Goal: Task Accomplishment & Management: Manage account settings

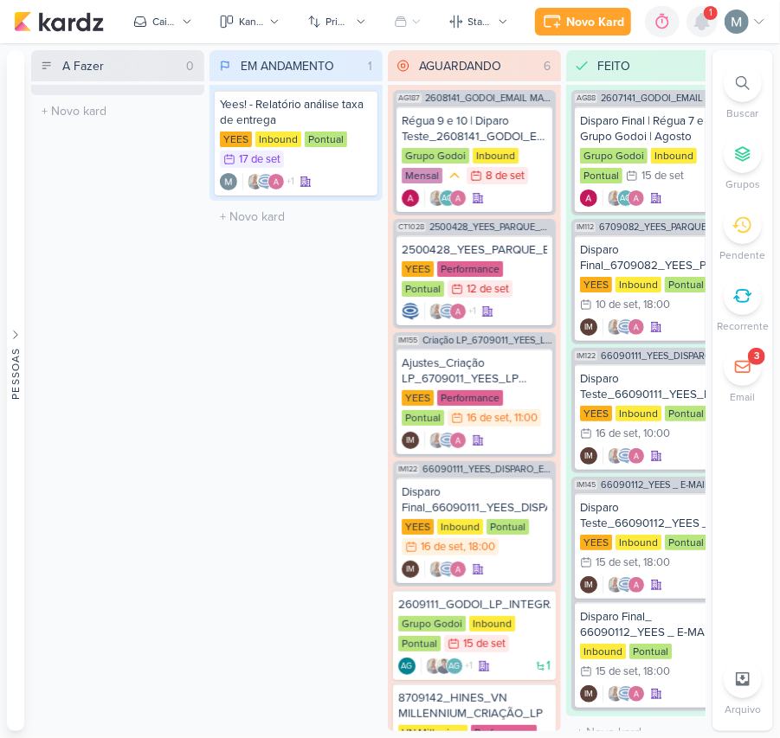
click at [703, 22] on icon at bounding box center [702, 22] width 14 height 16
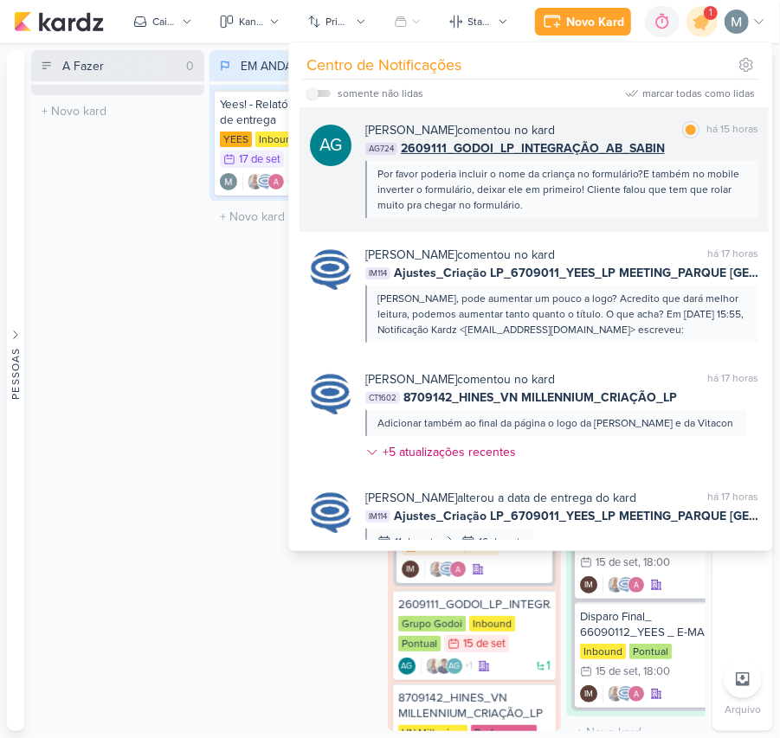
click at [540, 192] on div "Por favor poderia incluir o nome da criança no formulário?E também no mobile in…" at bounding box center [560, 189] width 367 height 47
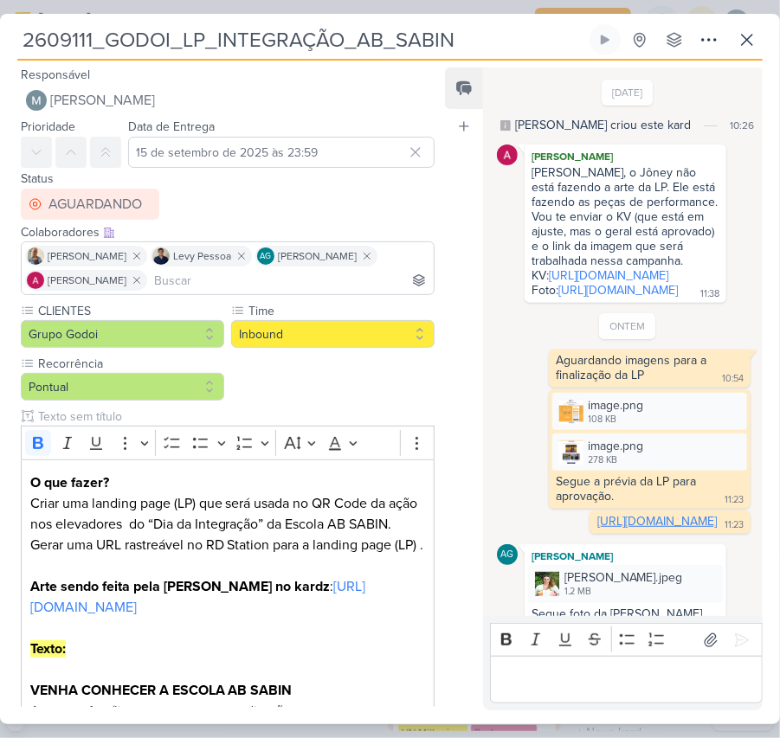
scroll to position [395, 0]
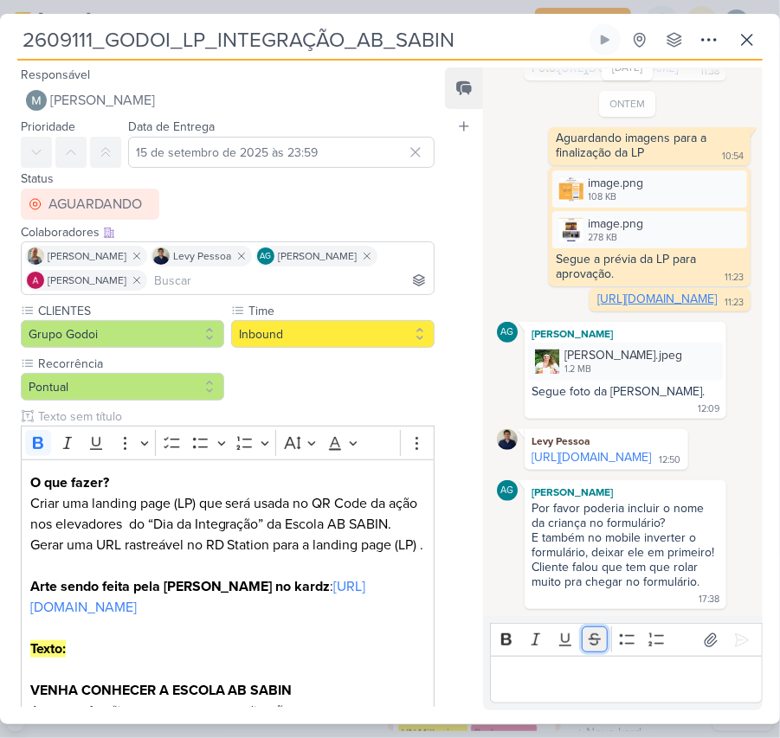
click at [593, 645] on icon "Editor toolbar" at bounding box center [594, 639] width 17 height 17
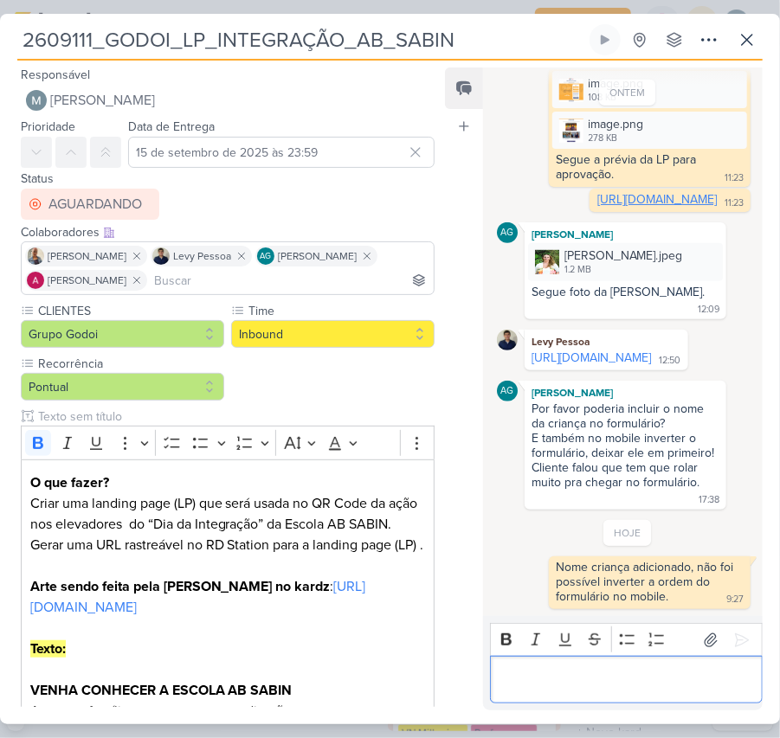
scroll to position [495, 0]
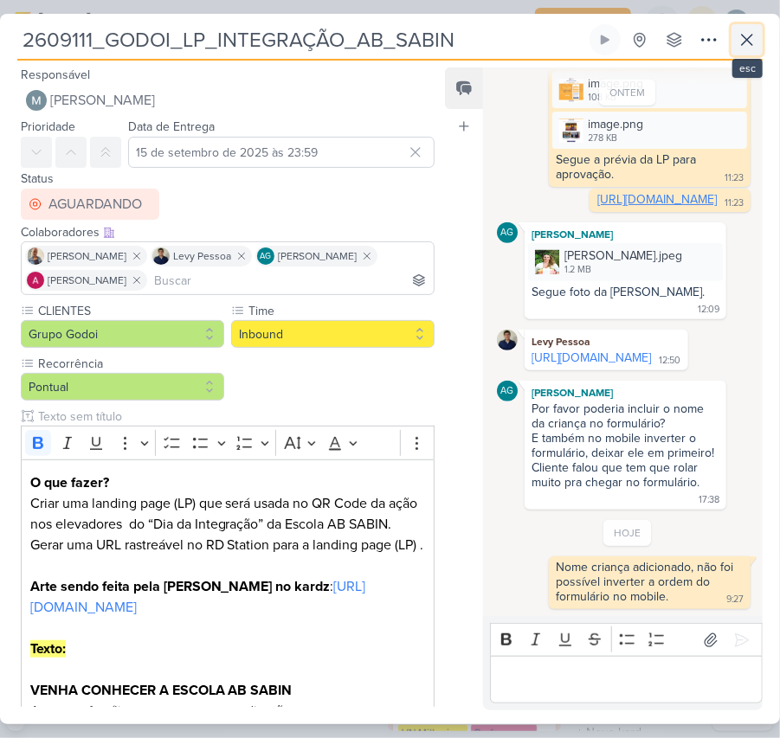
click at [754, 42] on icon at bounding box center [746, 39] width 21 height 21
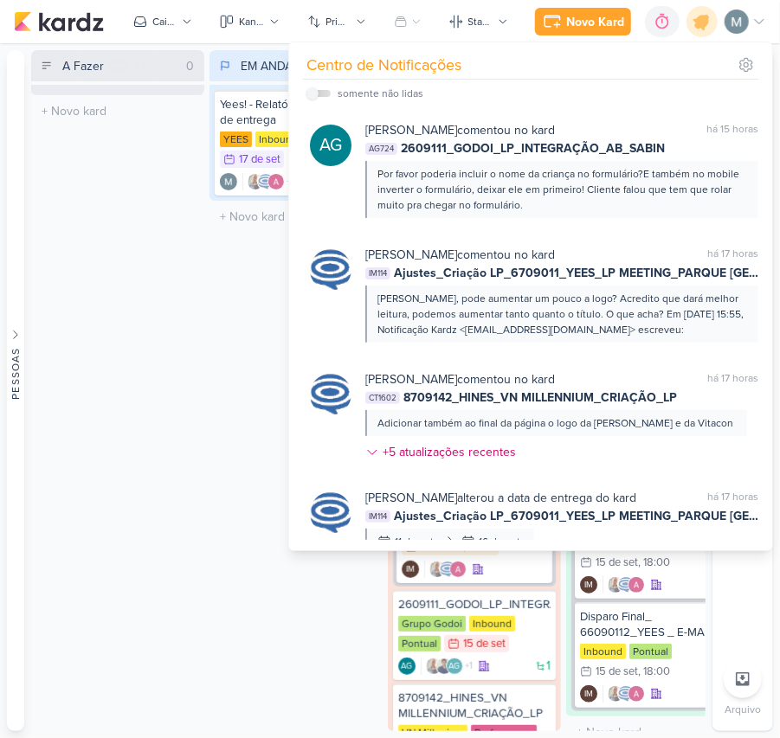
click at [164, 360] on div "A Fazer 0 Mover Para Esquerda Mover Para Direita [GEOGRAPHIC_DATA] O título do …" at bounding box center [117, 390] width 173 height 681
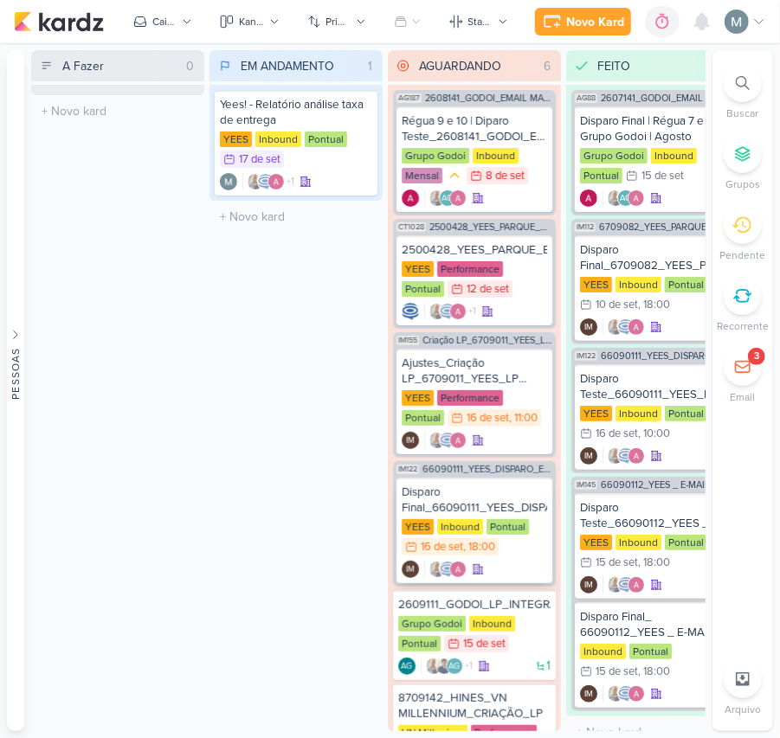
scroll to position [98, 0]
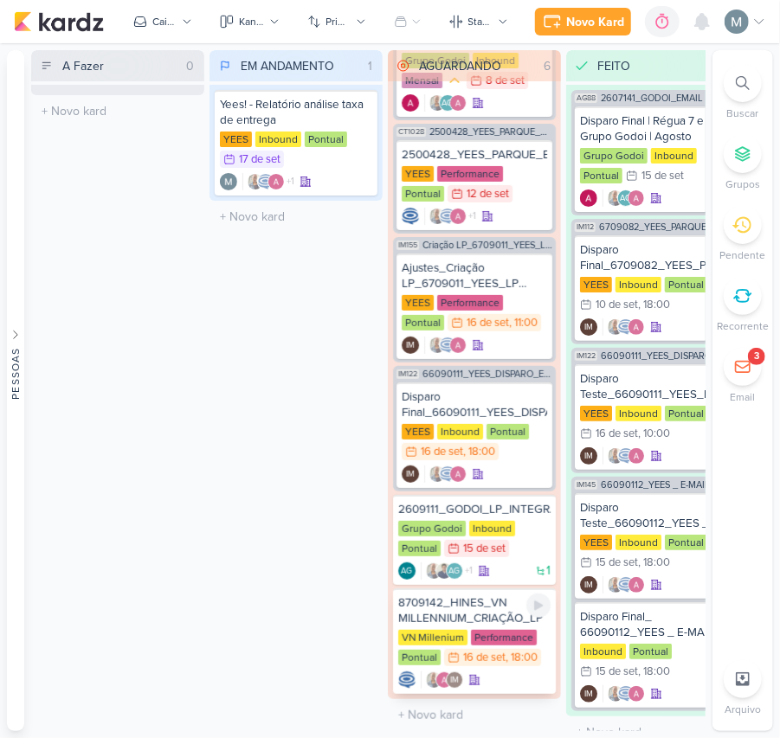
click at [497, 609] on div "8709142_HINES_VN MILLENNIUM_CRIAÇÃO_LP" at bounding box center [474, 610] width 152 height 31
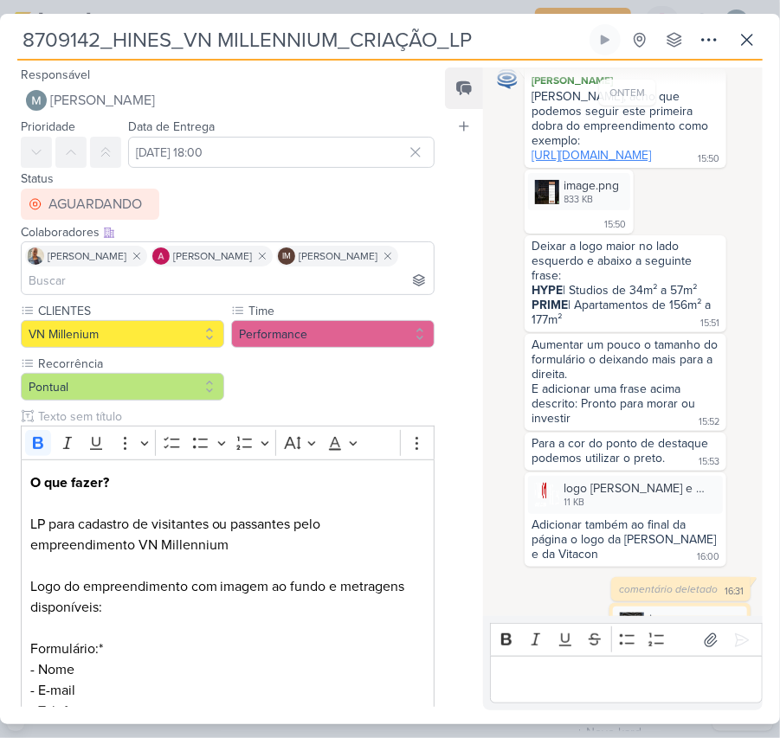
scroll to position [213, 0]
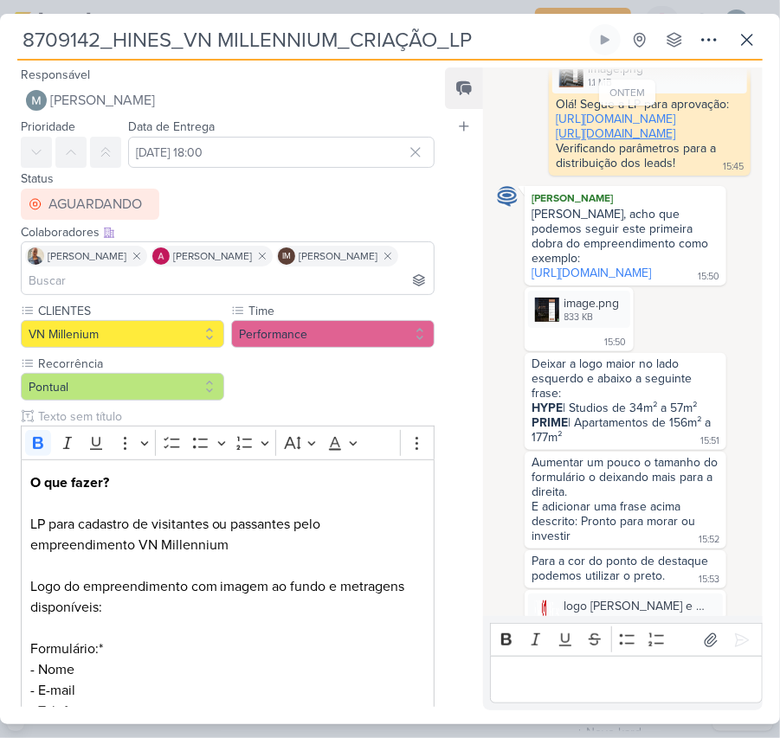
click at [665, 141] on link "[URL][DOMAIN_NAME]" at bounding box center [615, 133] width 119 height 15
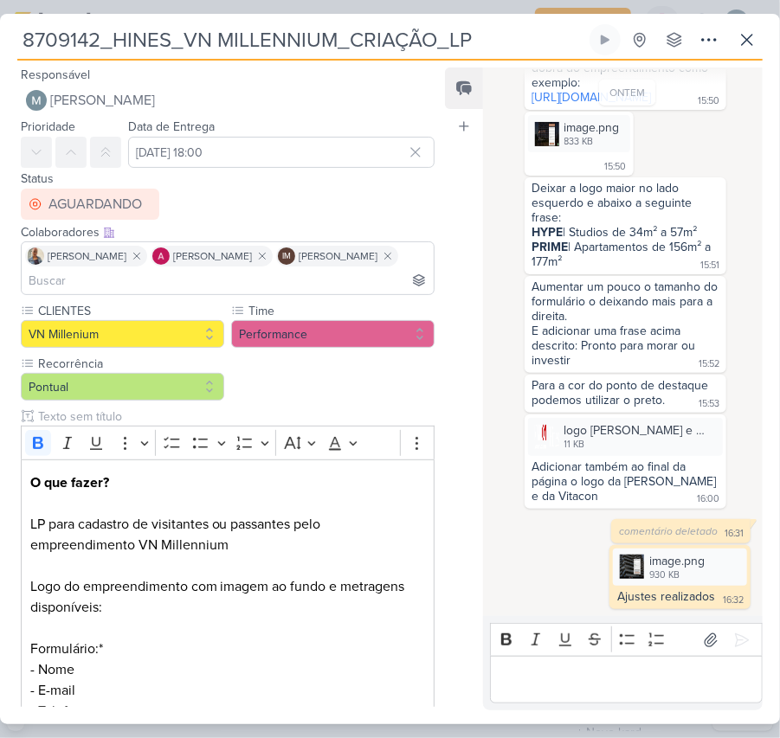
scroll to position [443, 0]
drag, startPoint x: 738, startPoint y: 33, endPoint x: 728, endPoint y: 35, distance: 9.9
click at [738, 33] on icon at bounding box center [746, 39] width 21 height 21
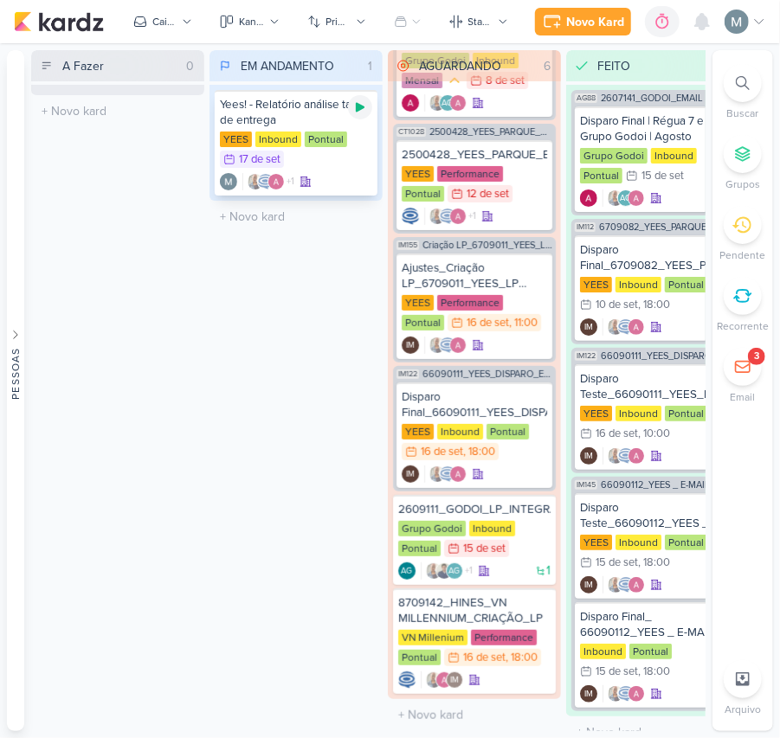
click at [356, 112] on icon at bounding box center [360, 107] width 14 height 14
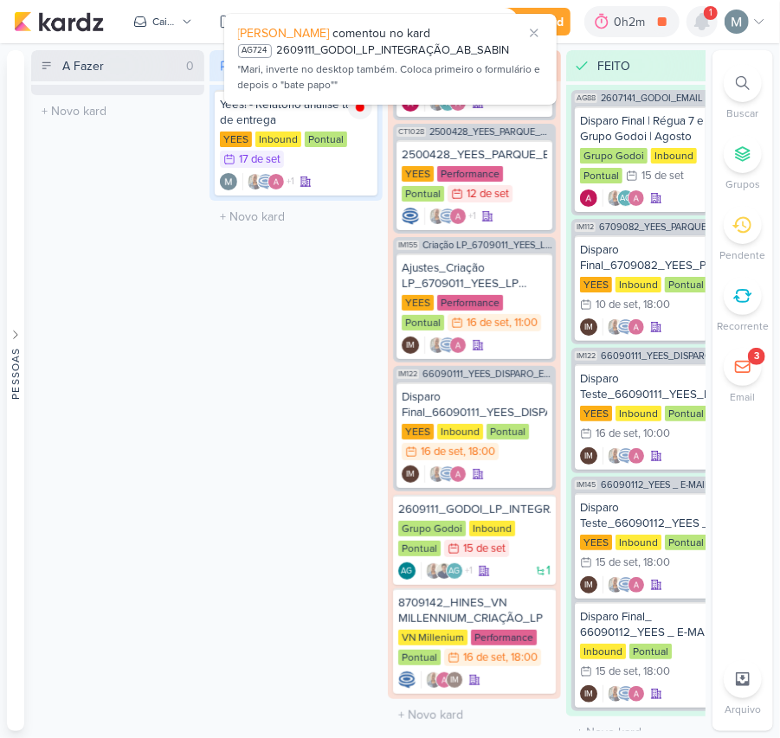
click at [696, 16] on icon at bounding box center [701, 21] width 21 height 21
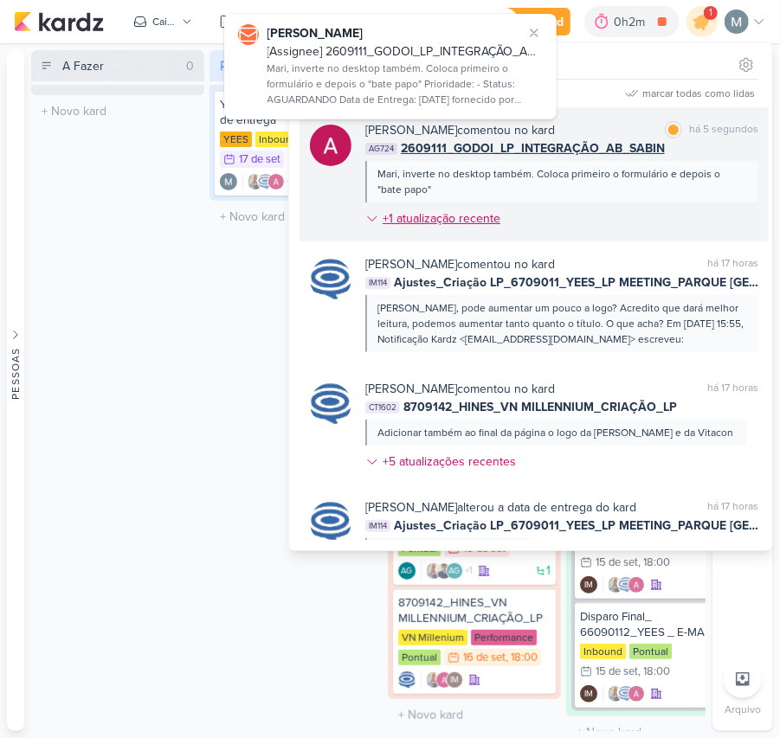
click at [491, 225] on div "+1 atualização recente" at bounding box center [442, 218] width 121 height 18
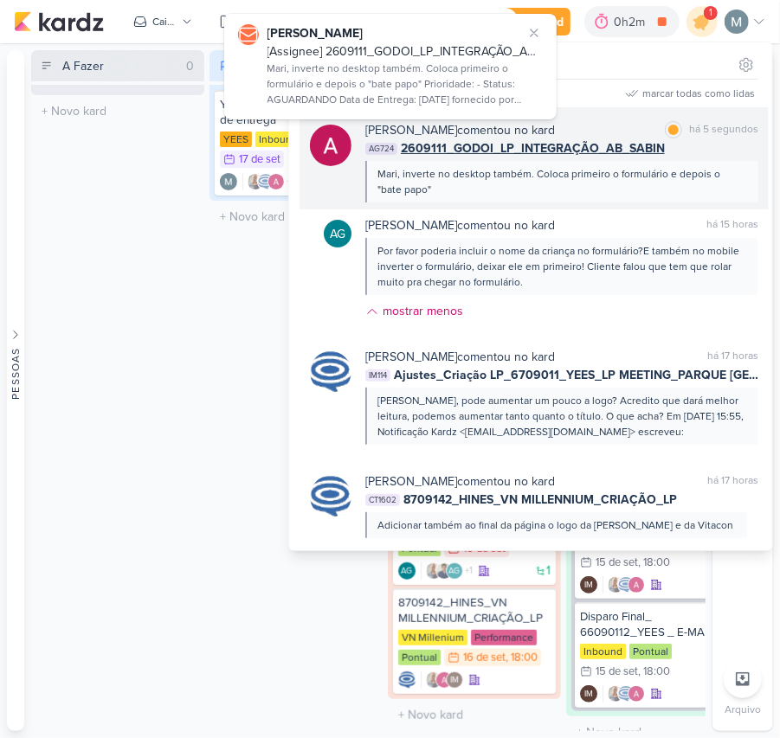
click at [489, 153] on span "2609111_GODOI_LP_INTEGRAÇÃO_AB_SABIN" at bounding box center [533, 148] width 264 height 18
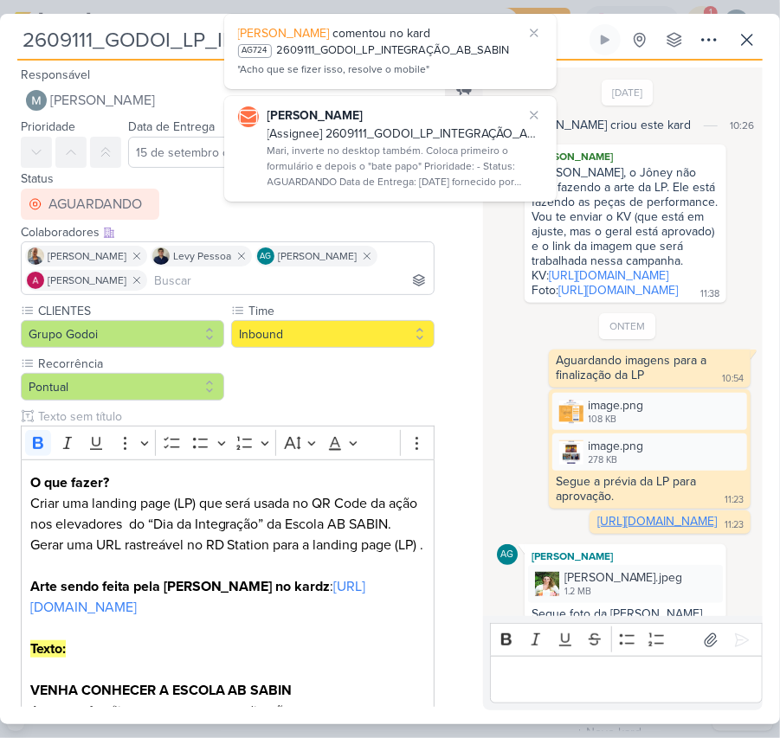
scroll to position [617, 0]
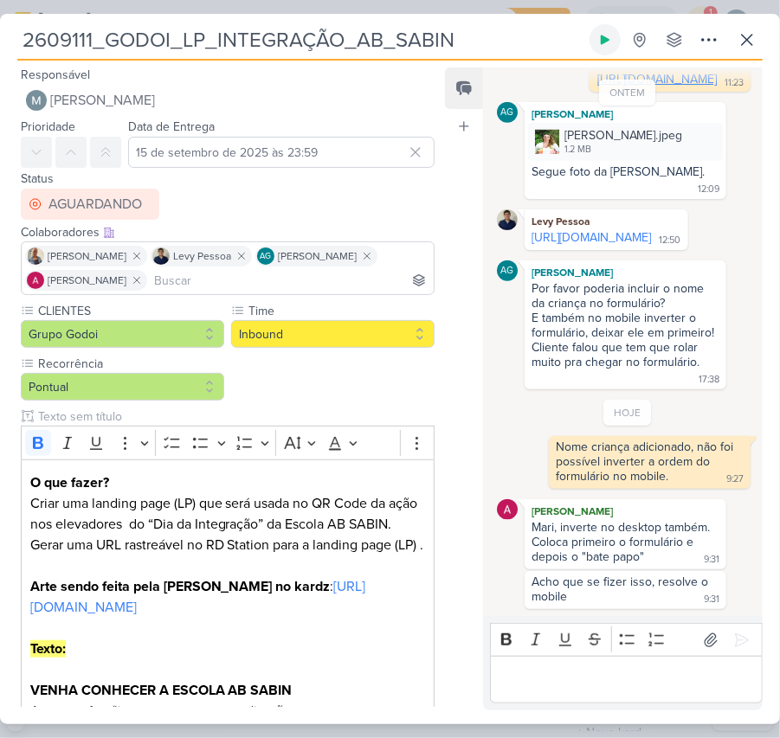
click at [617, 48] on button at bounding box center [604, 39] width 31 height 31
click at [593, 670] on p "Editor editing area: main" at bounding box center [625, 680] width 254 height 21
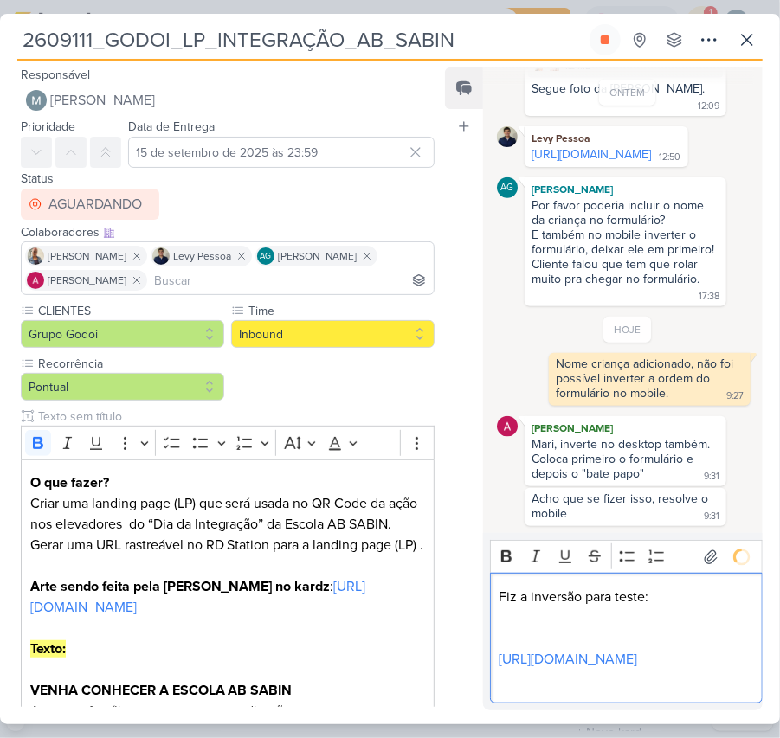
scroll to position [680, 0]
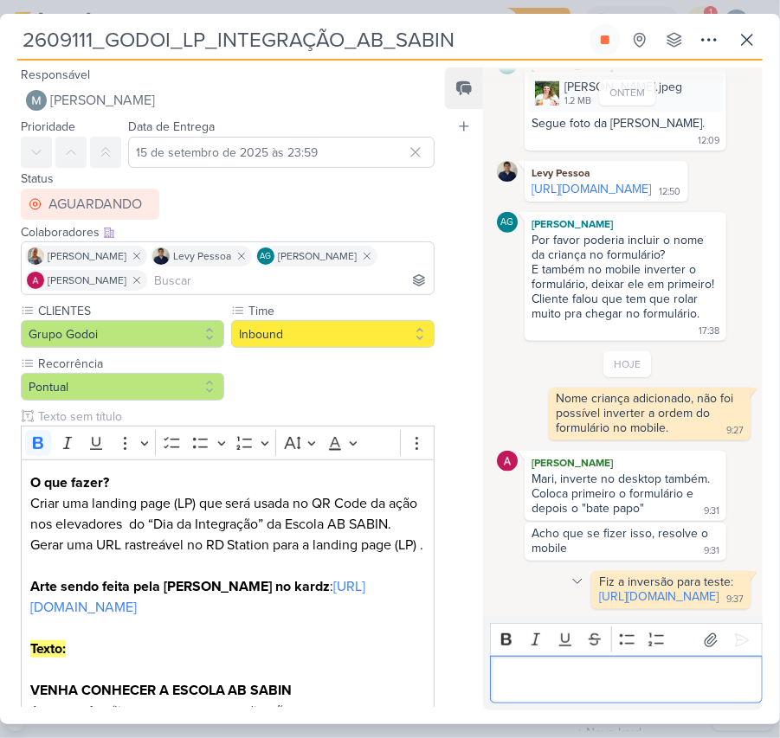
click at [570, 574] on icon at bounding box center [577, 581] width 14 height 14
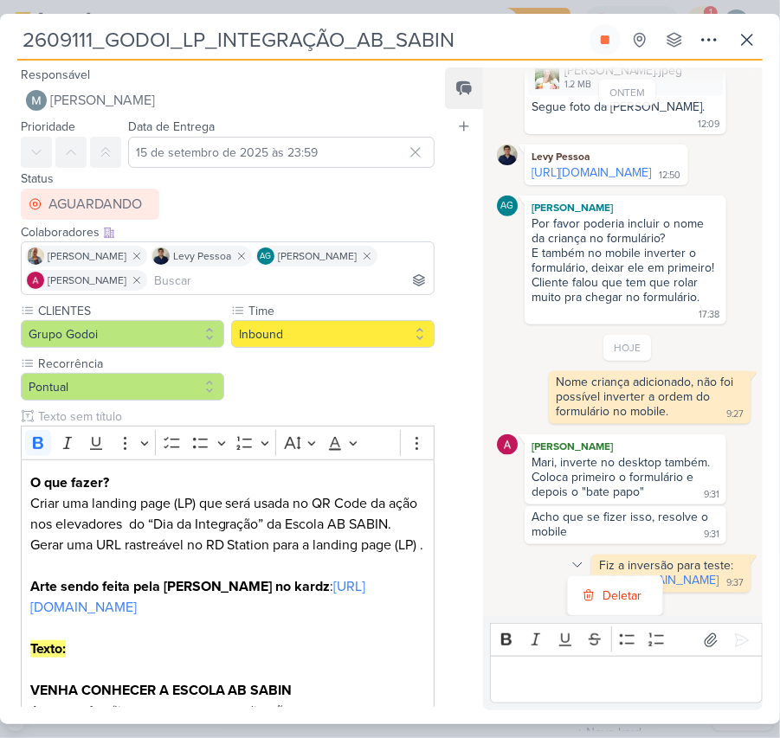
scroll to position [683, 0]
click at [602, 587] on div "Deletar" at bounding box center [621, 596] width 39 height 18
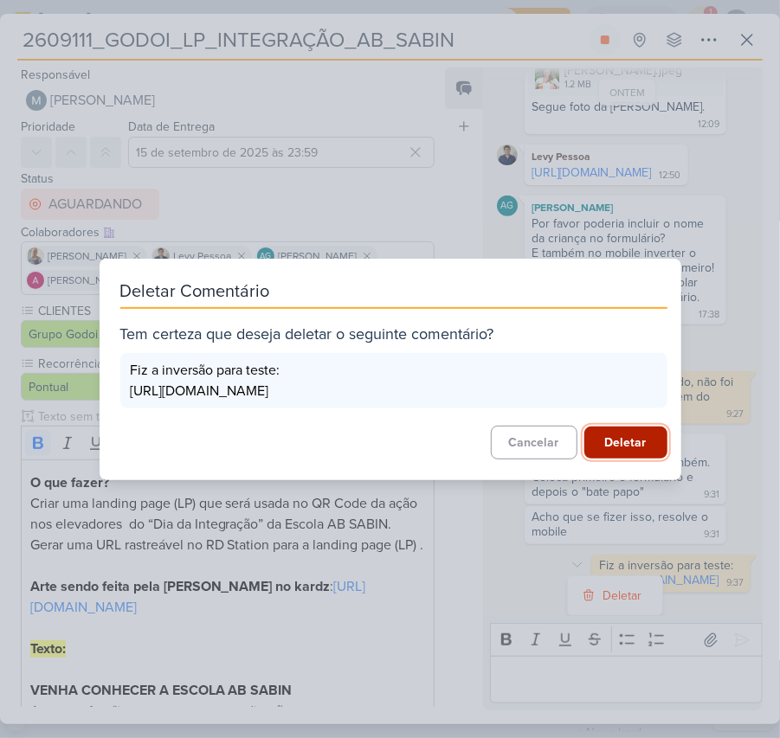
click at [585, 437] on button "Deletar" at bounding box center [625, 443] width 83 height 32
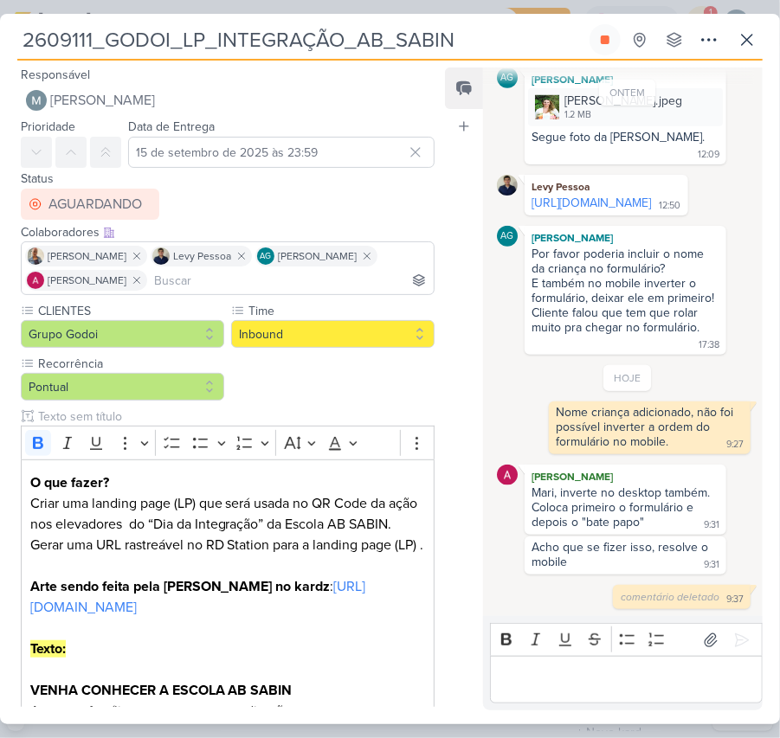
scroll to position [651, 0]
click at [631, 686] on p "Editor editing area: main" at bounding box center [625, 680] width 254 height 21
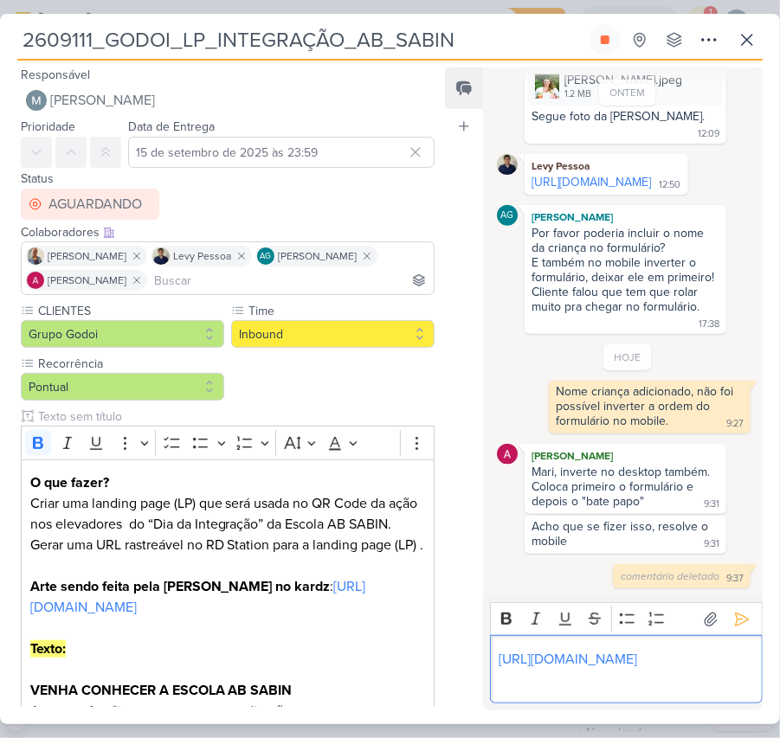
scroll to position [683, 0]
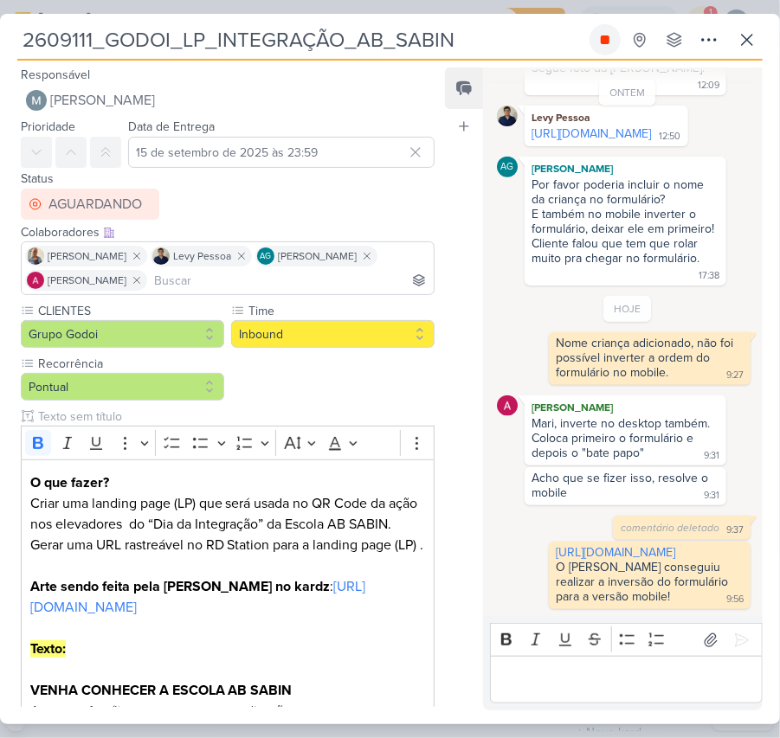
click at [593, 31] on button at bounding box center [604, 39] width 31 height 31
click at [753, 40] on icon at bounding box center [746, 39] width 21 height 21
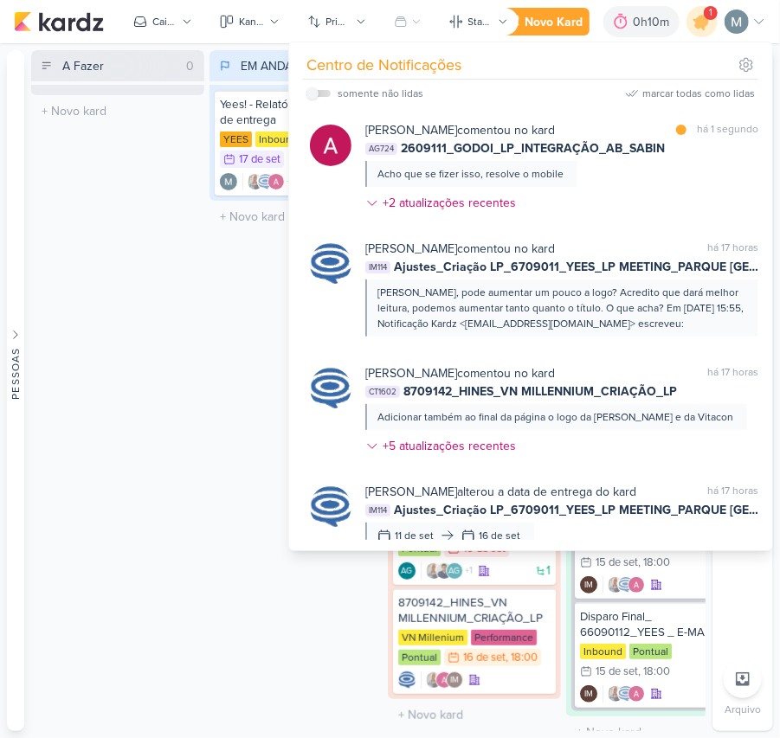
click at [129, 374] on div "A Fazer 0 Mover Para Esquerda Mover Para Direita [GEOGRAPHIC_DATA] O título do …" at bounding box center [117, 390] width 173 height 681
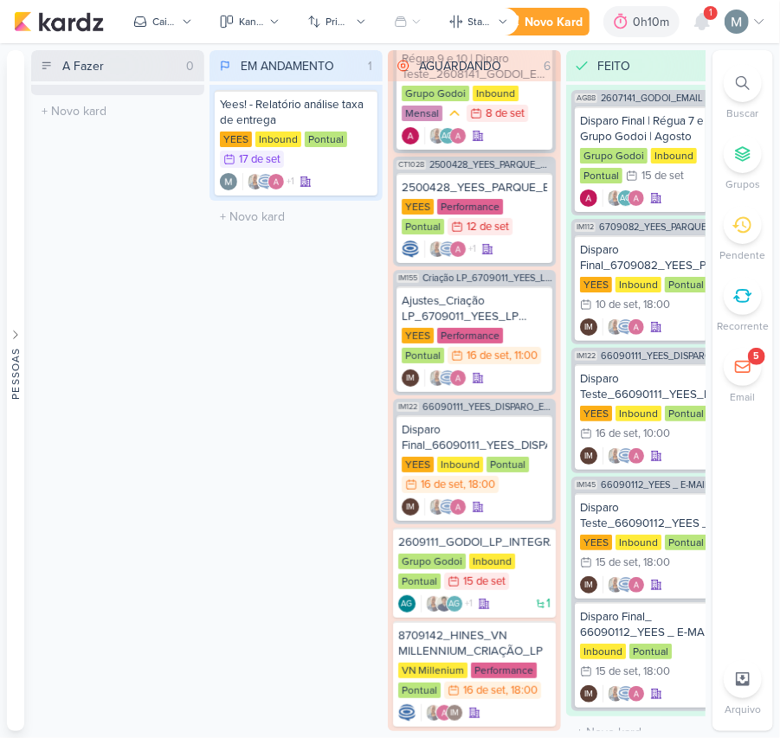
scroll to position [0, 0]
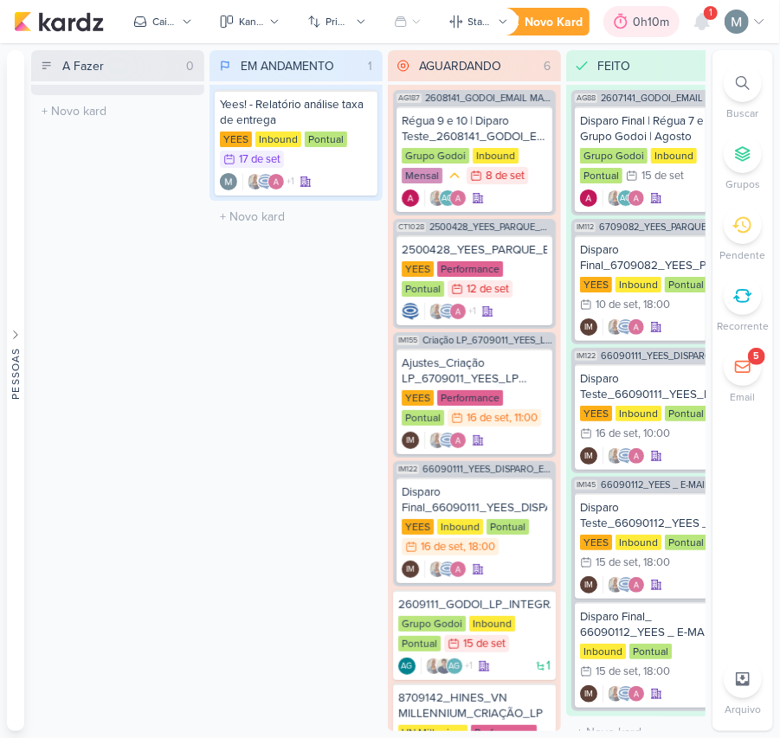
click at [634, 24] on div "0h10m" at bounding box center [653, 22] width 42 height 18
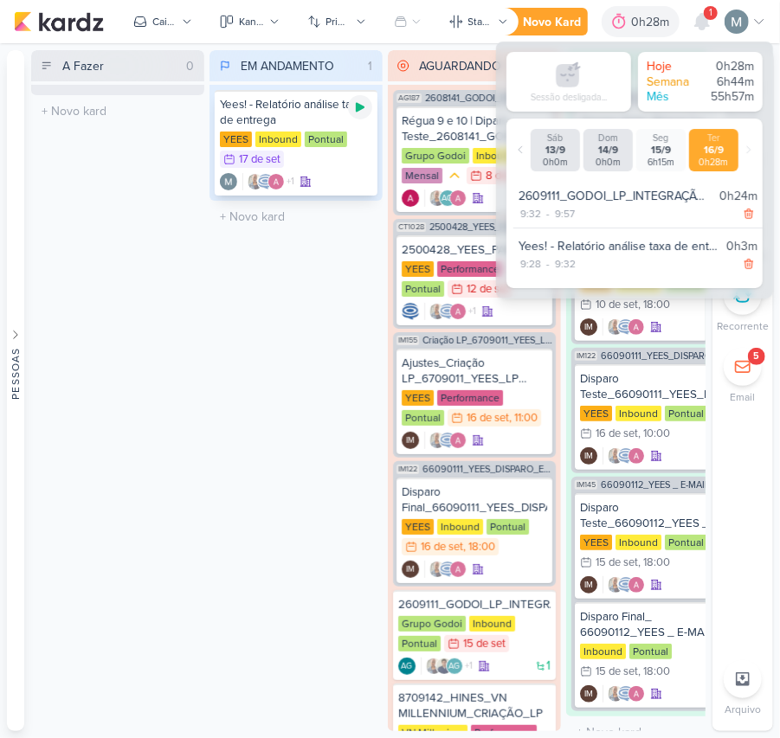
click at [365, 115] on div at bounding box center [360, 107] width 24 height 24
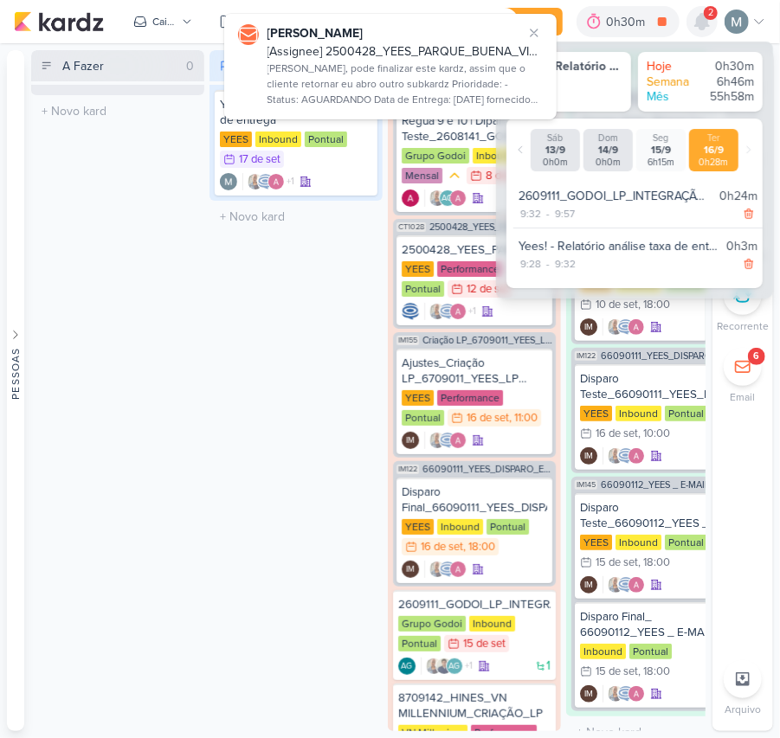
click at [692, 18] on icon at bounding box center [701, 21] width 21 height 21
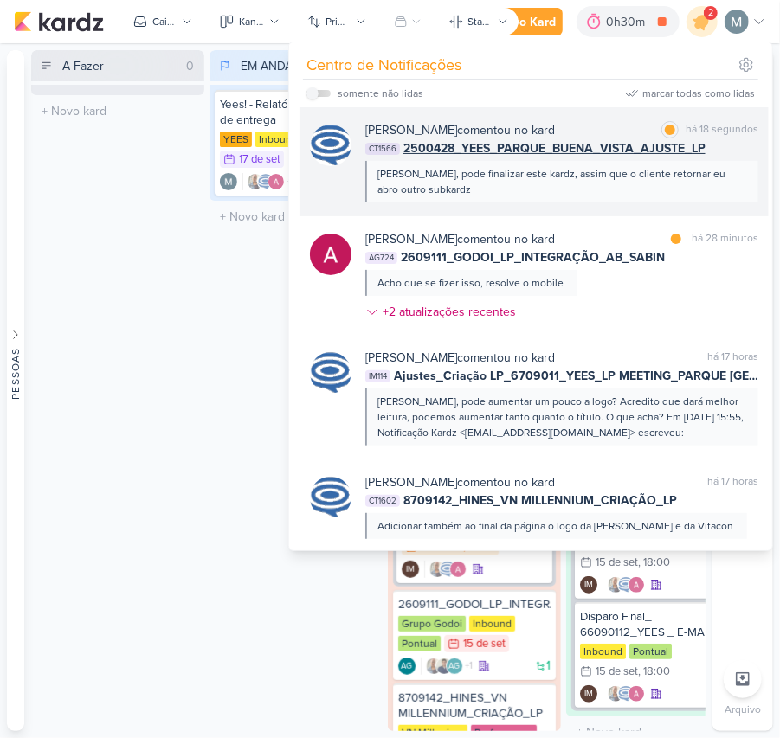
click at [574, 178] on div "[PERSON_NAME], pode finalizar este kardz, assim que o cliente retornar eu abro …" at bounding box center [560, 181] width 367 height 31
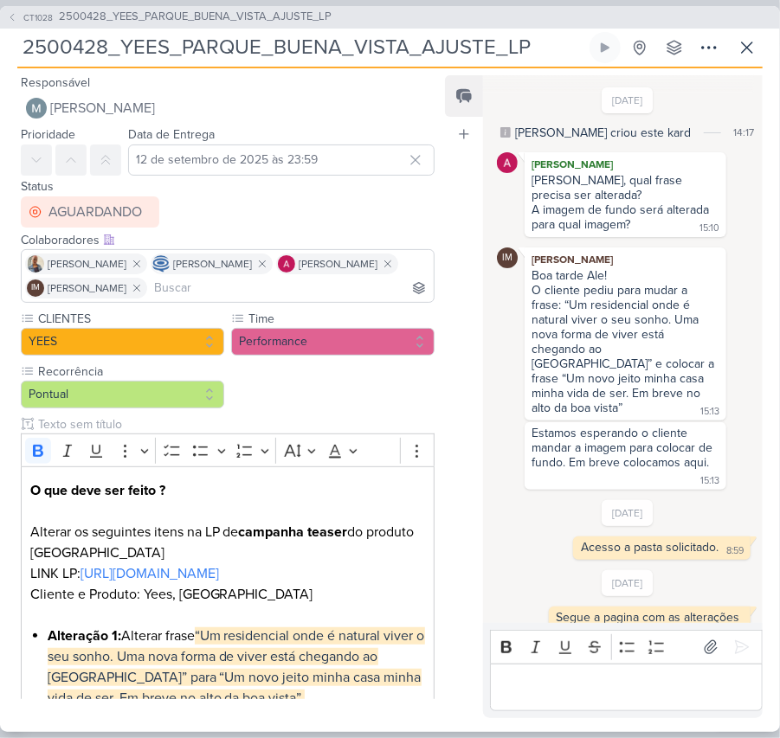
scroll to position [365, 0]
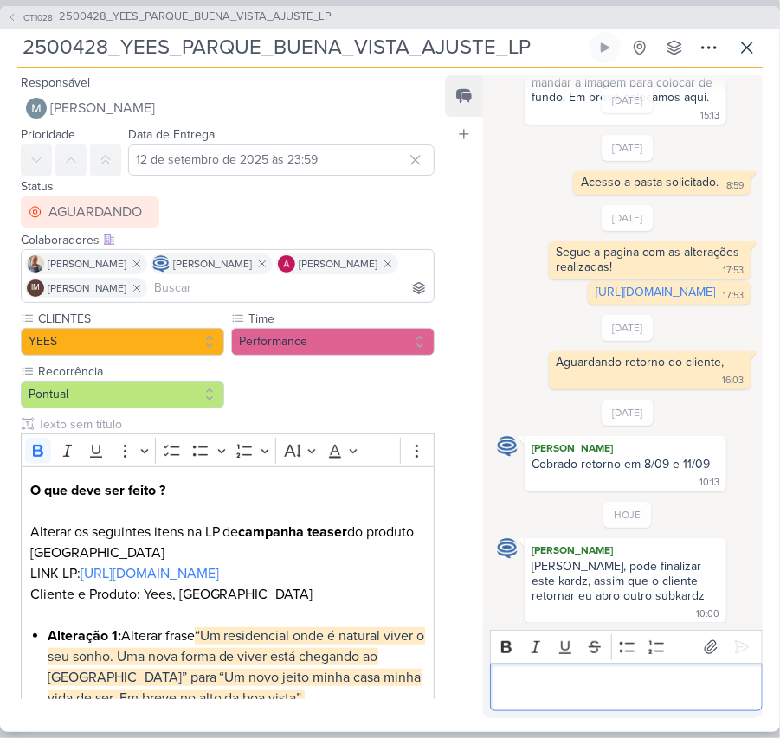
click at [672, 679] on p "Editor editing area: main" at bounding box center [625, 687] width 254 height 21
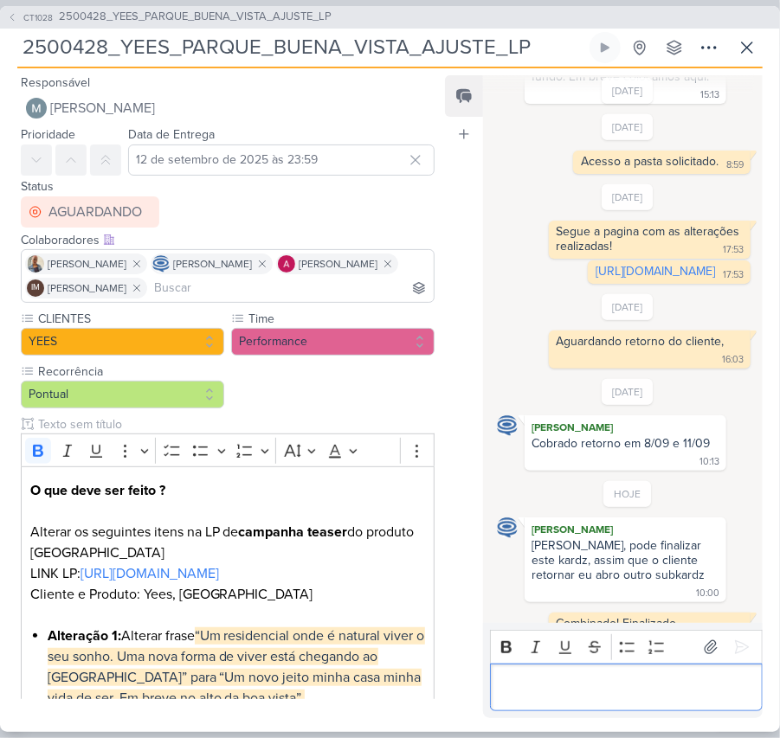
scroll to position [430, 0]
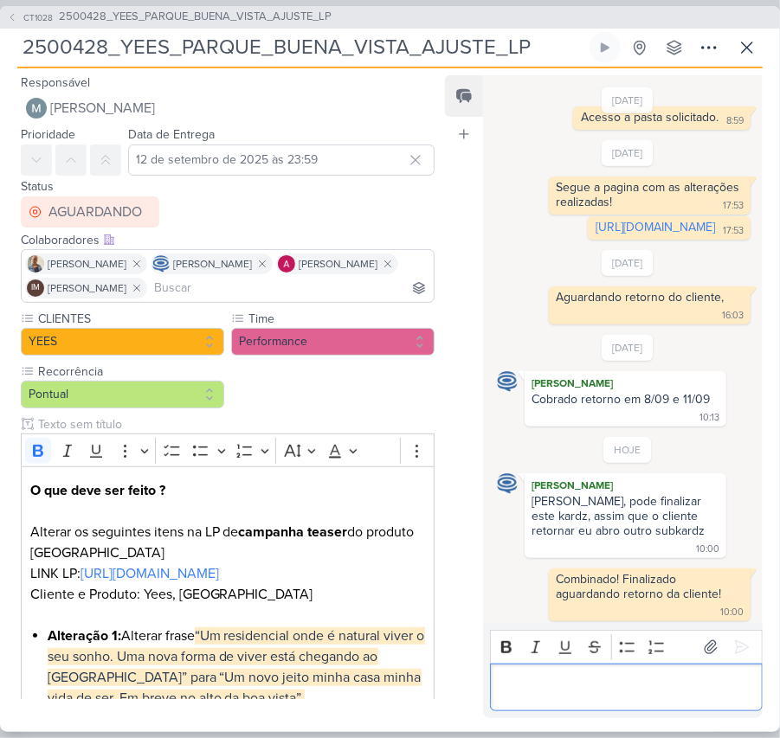
click at [709, 63] on div "2500428_YEES_PARQUE_BUENA_VISTA_AJUSTE_LP Criado por [PERSON_NAME] nenhum grupo…" at bounding box center [389, 50] width 745 height 36
click at [747, 43] on icon at bounding box center [746, 47] width 21 height 21
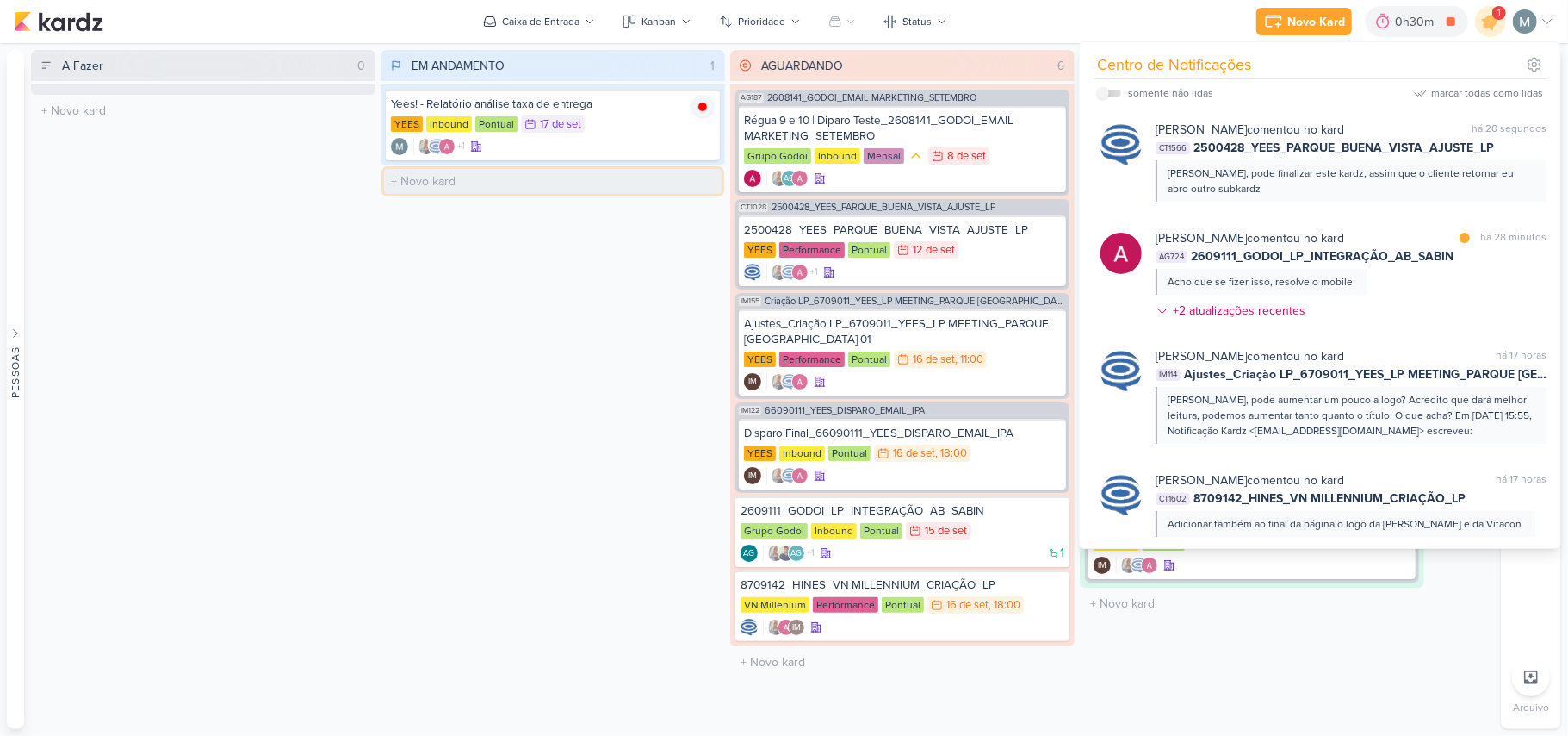
click at [611, 186] on input "text" at bounding box center [553, 181] width 337 height 25
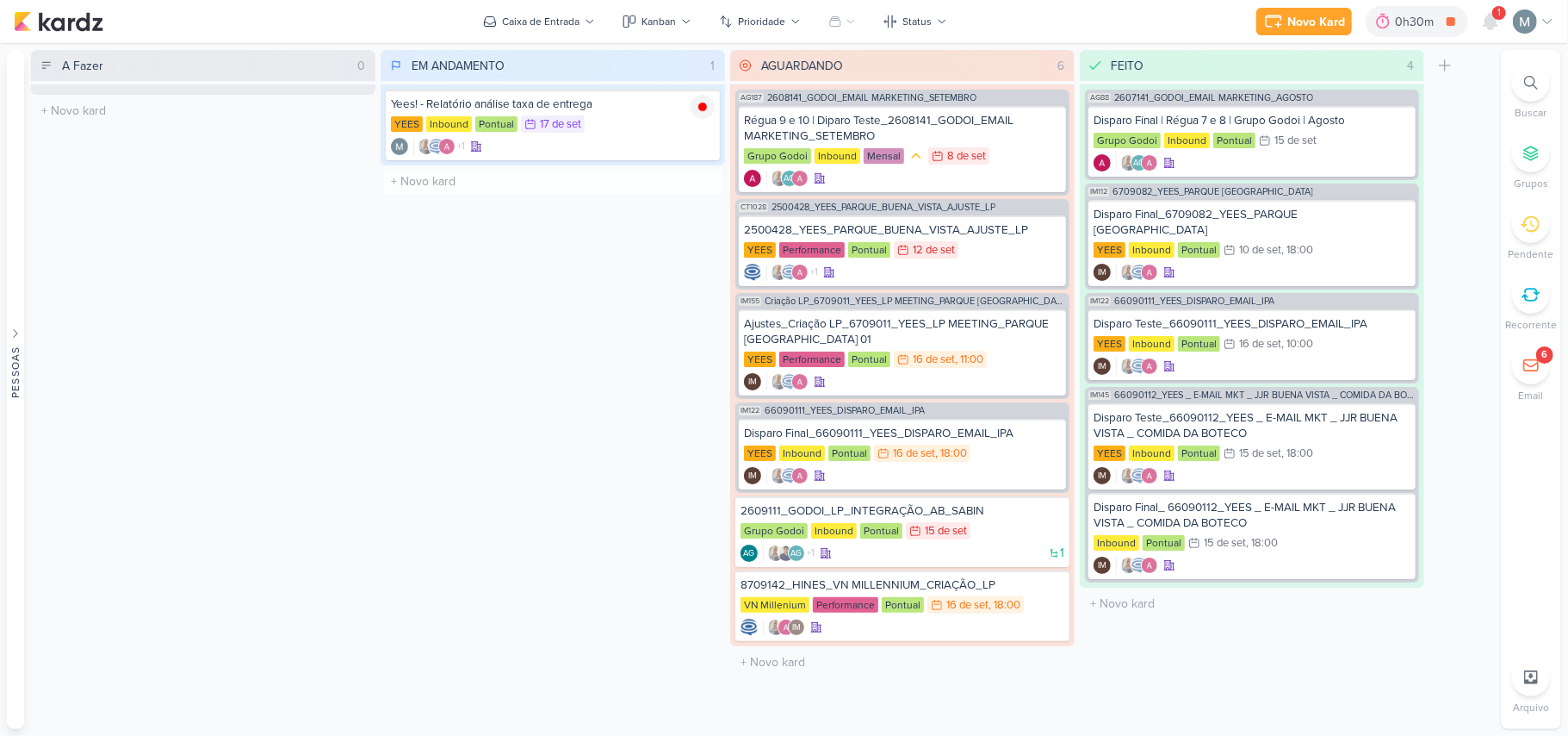
click at [611, 396] on div "EM ANDAMENTO 1 Mover Para Esquerda Mover Para Direita [GEOGRAPHIC_DATA] Yees! -…" at bounding box center [553, 389] width 344 height 679
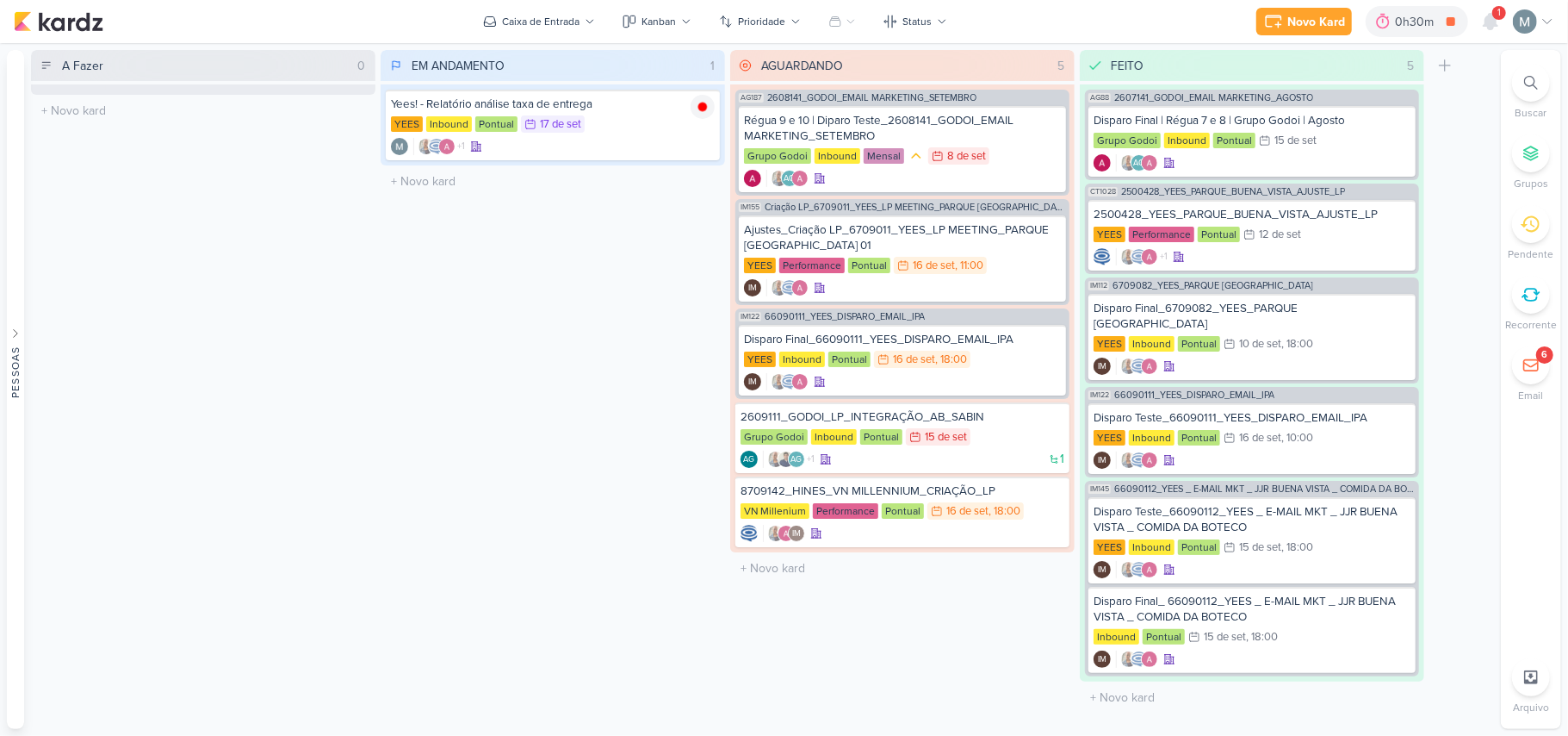
click at [776, 29] on div "Novo Kard Ctrl + k 0h30m Yees! - Relatório análise taxa de entrega 0h2m Hoje 0h…" at bounding box center [1405, 21] width 298 height 31
click at [776, 28] on icon at bounding box center [1490, 21] width 21 height 21
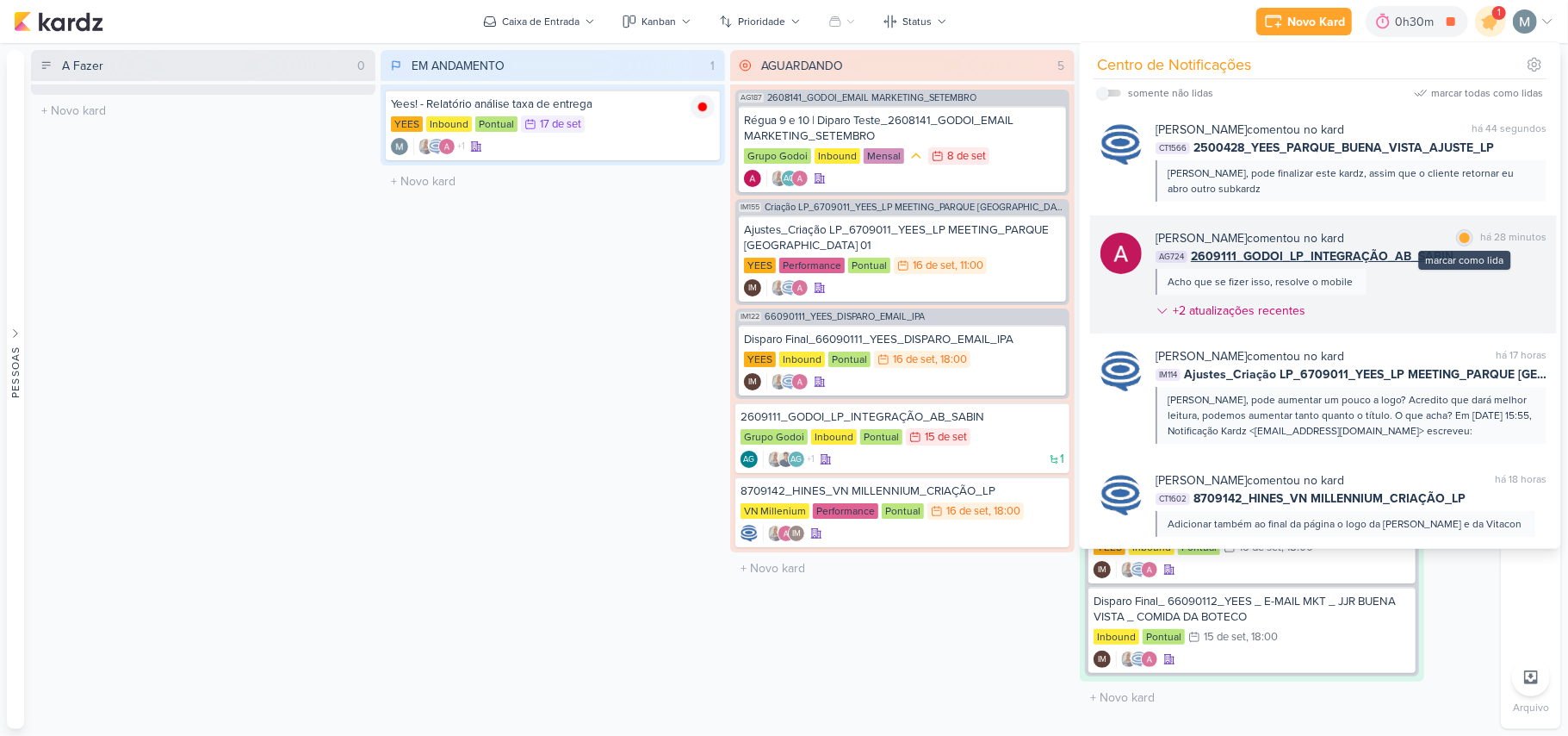
click at [776, 233] on div at bounding box center [1464, 238] width 10 height 10
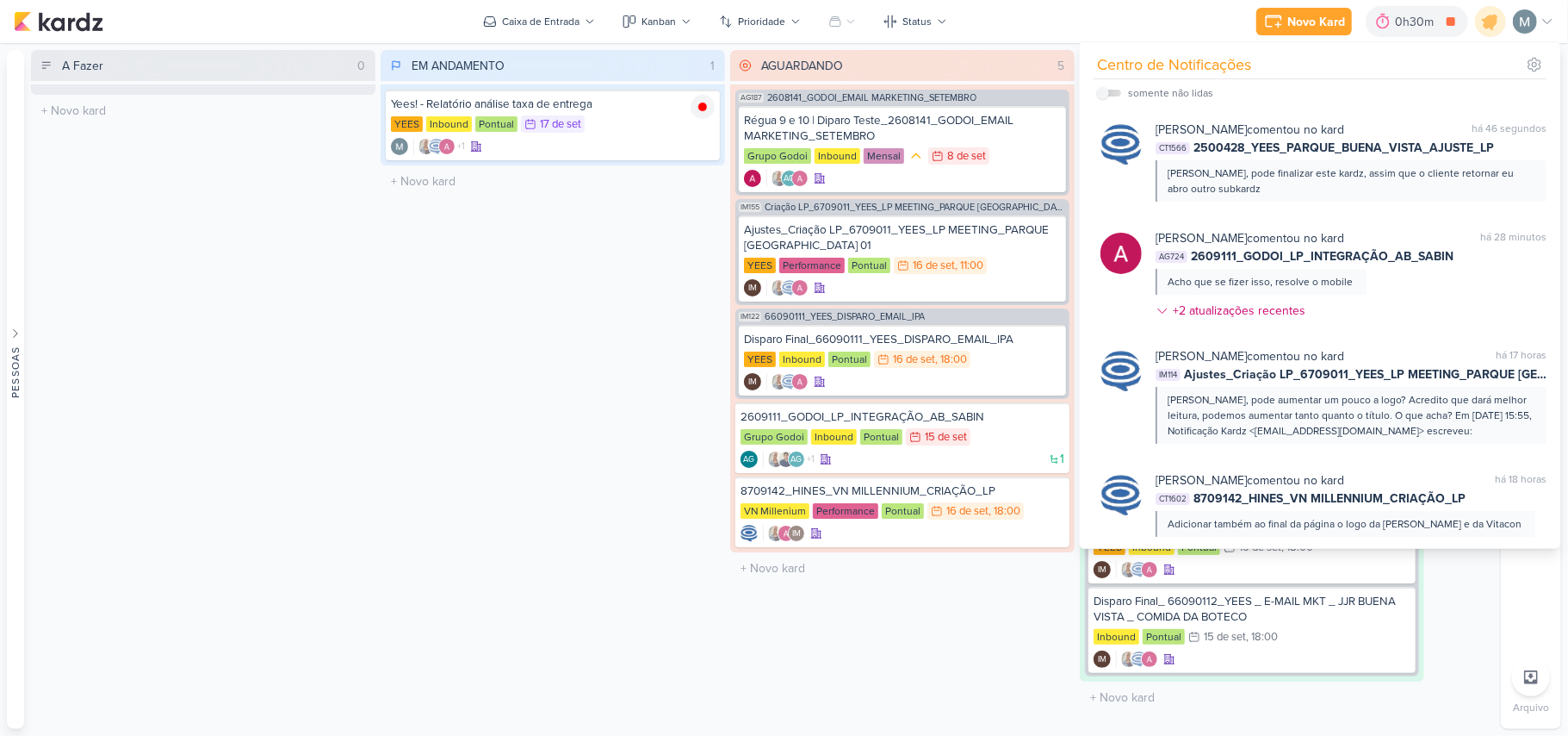
click at [345, 377] on div "A Fazer 0 Mover Para Esquerda Mover Para Direita [GEOGRAPHIC_DATA] O título do …" at bounding box center [203, 389] width 344 height 679
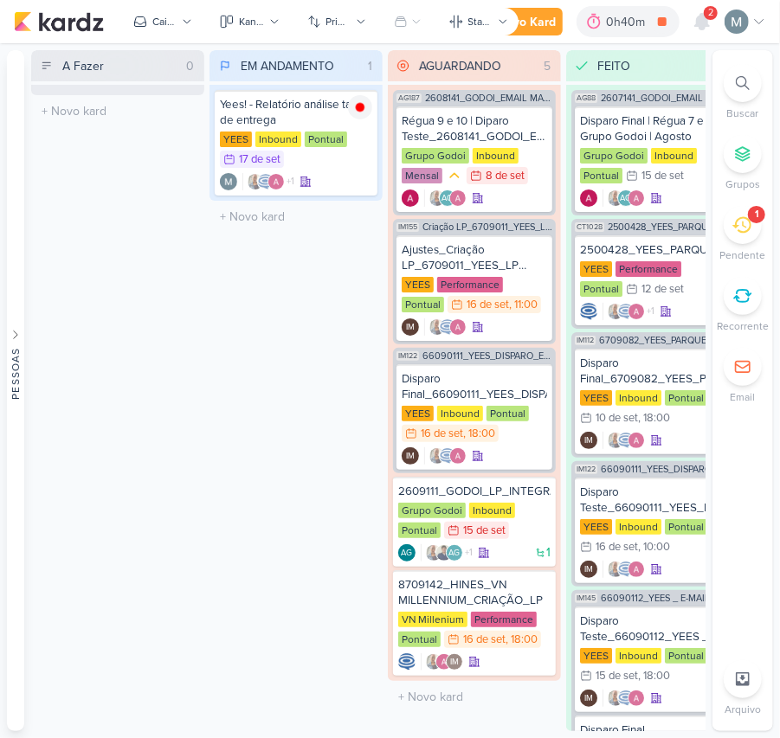
click at [753, 233] on div "1" at bounding box center [742, 225] width 38 height 38
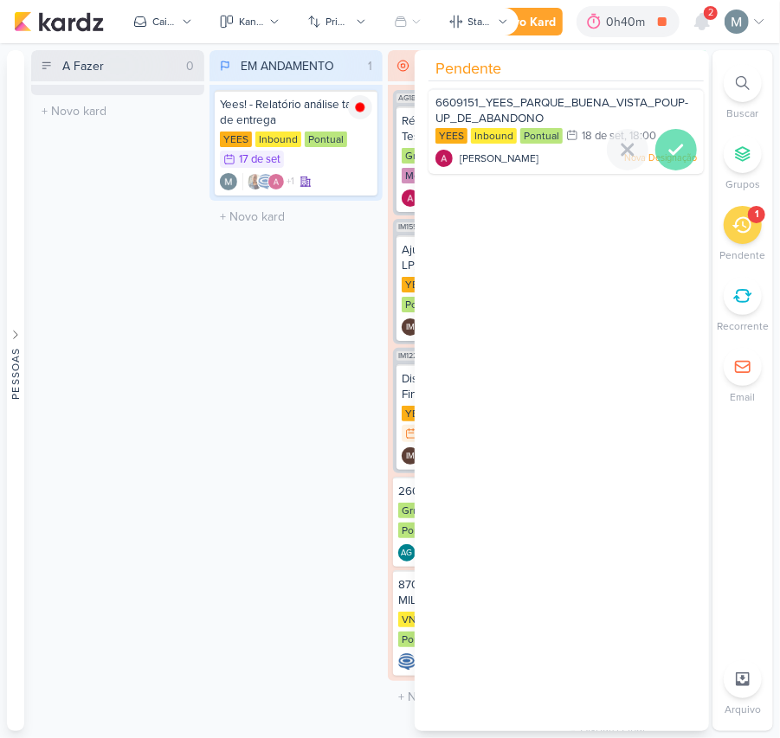
click at [668, 145] on icon at bounding box center [675, 149] width 21 height 21
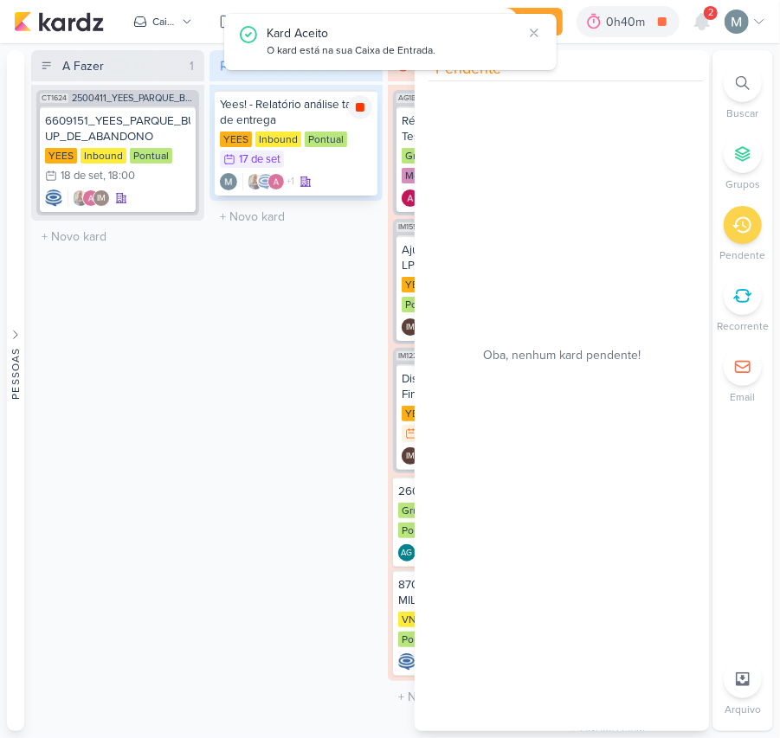
click at [361, 112] on icon at bounding box center [360, 107] width 14 height 14
click at [176, 119] on icon at bounding box center [178, 124] width 9 height 10
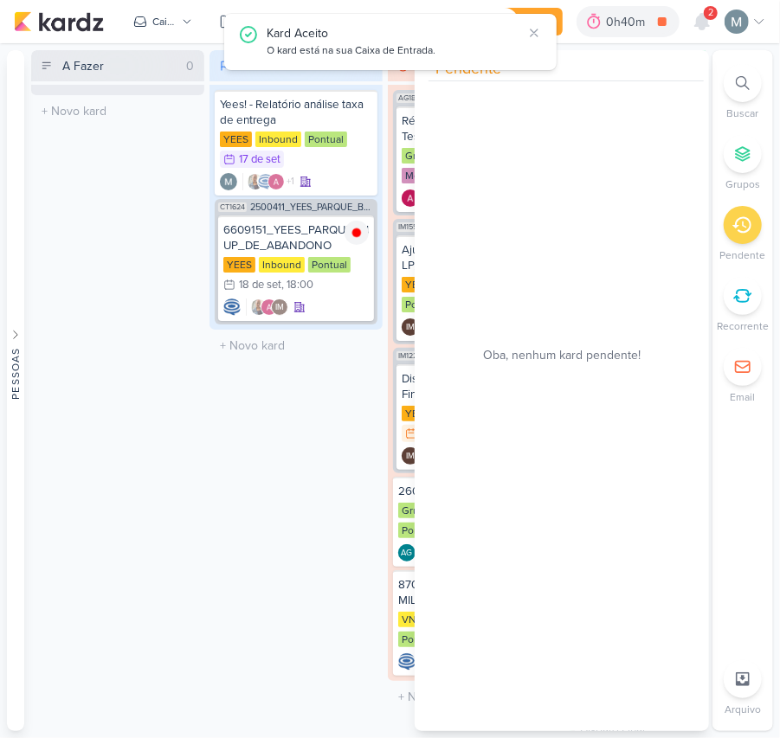
click at [273, 370] on div "EM ANDAMENTO 2 Mover Para Esquerda Mover Para Direita [GEOGRAPHIC_DATA] Yees! -…" at bounding box center [295, 390] width 173 height 681
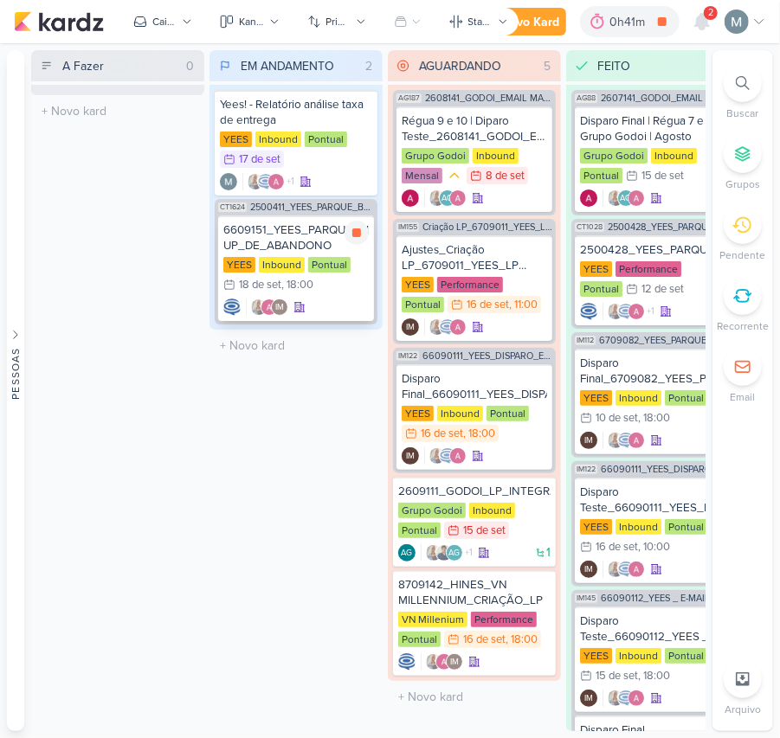
click at [356, 279] on div "YEES Inbound Pontual 18/9 [DATE] 18:00" at bounding box center [295, 276] width 145 height 38
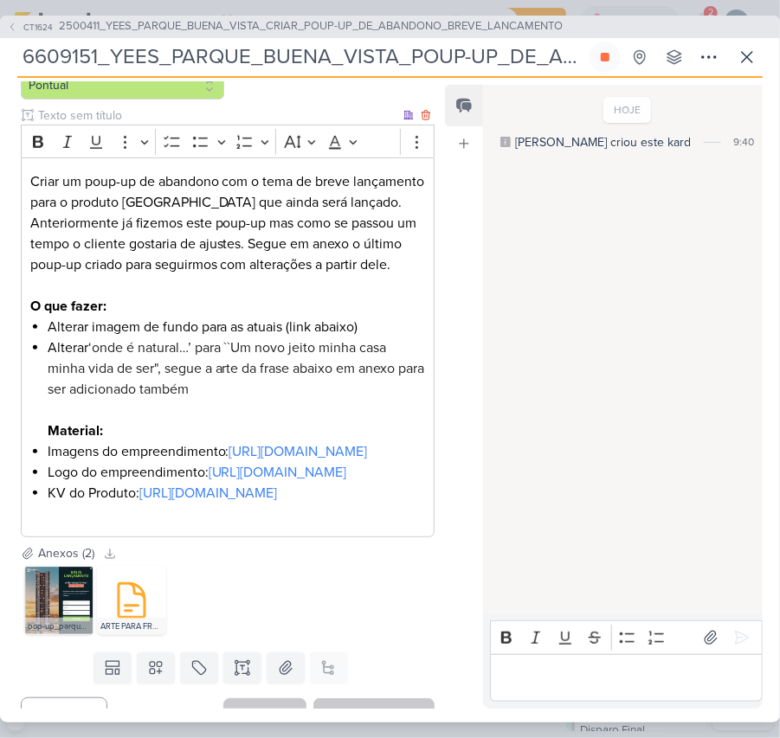
scroll to position [346, 0]
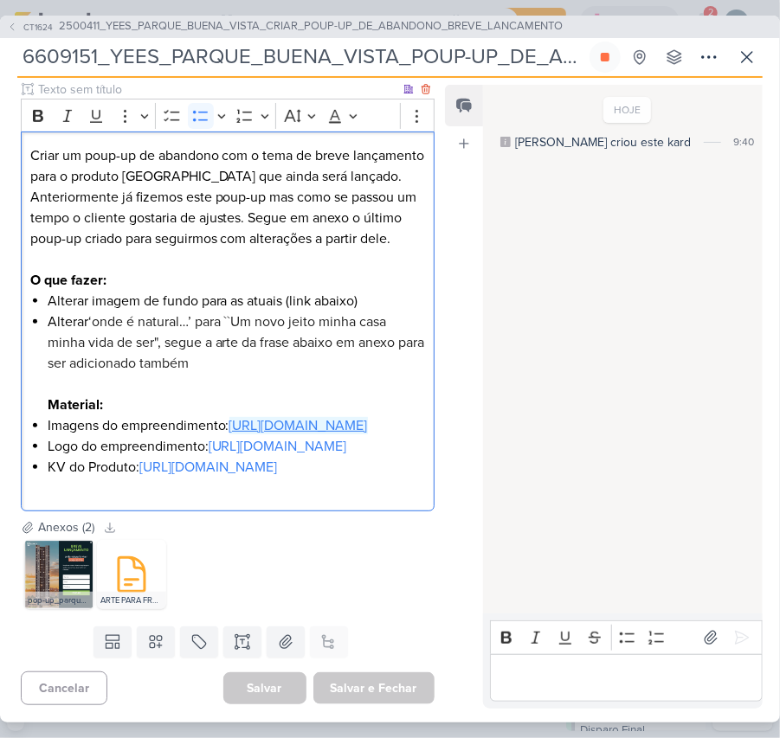
click at [229, 434] on link "[URL][DOMAIN_NAME]" at bounding box center [298, 425] width 138 height 17
click at [209, 455] on link "[URL][DOMAIN_NAME]" at bounding box center [278, 446] width 138 height 17
click at [59, 498] on li "KV do Produto: [URL][DOMAIN_NAME]" at bounding box center [236, 478] width 377 height 42
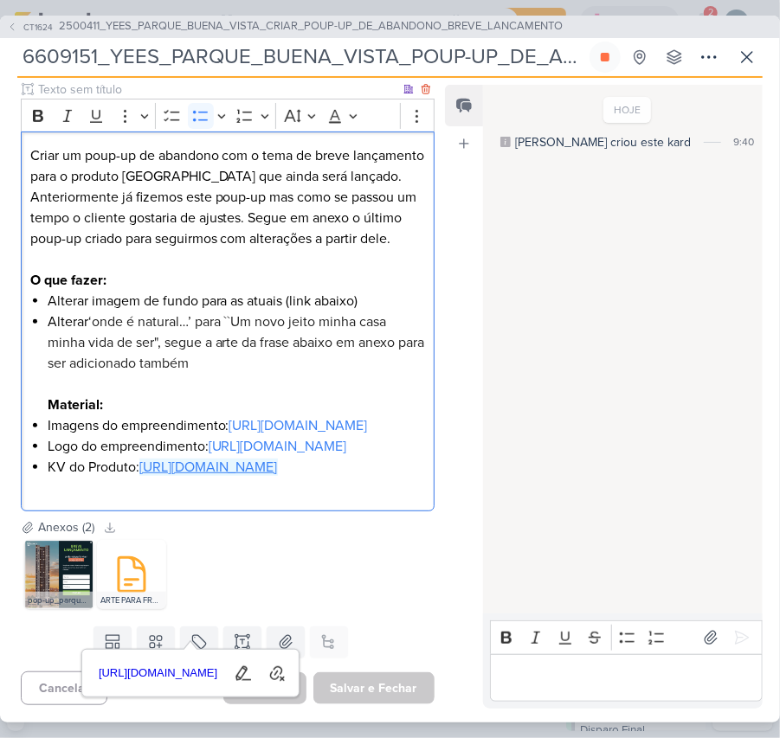
click at [139, 476] on link "[URL][DOMAIN_NAME]" at bounding box center [208, 467] width 138 height 17
click at [748, 61] on icon at bounding box center [746, 57] width 21 height 21
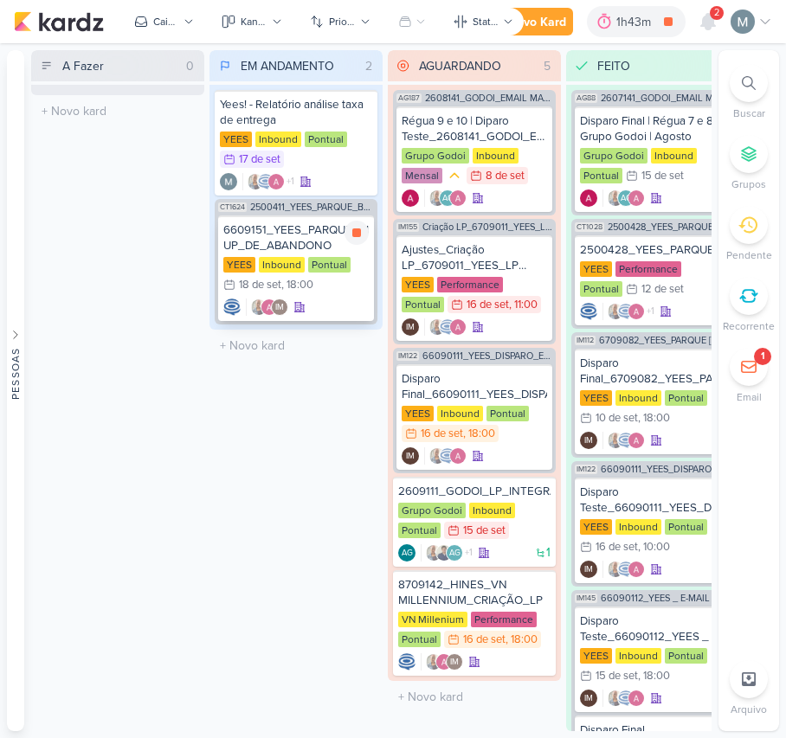
click at [266, 249] on div "6609151_YEES_PARQUE_BUENA_VISTA_POUP-UP_DE_ABANDONO" at bounding box center [295, 237] width 145 height 31
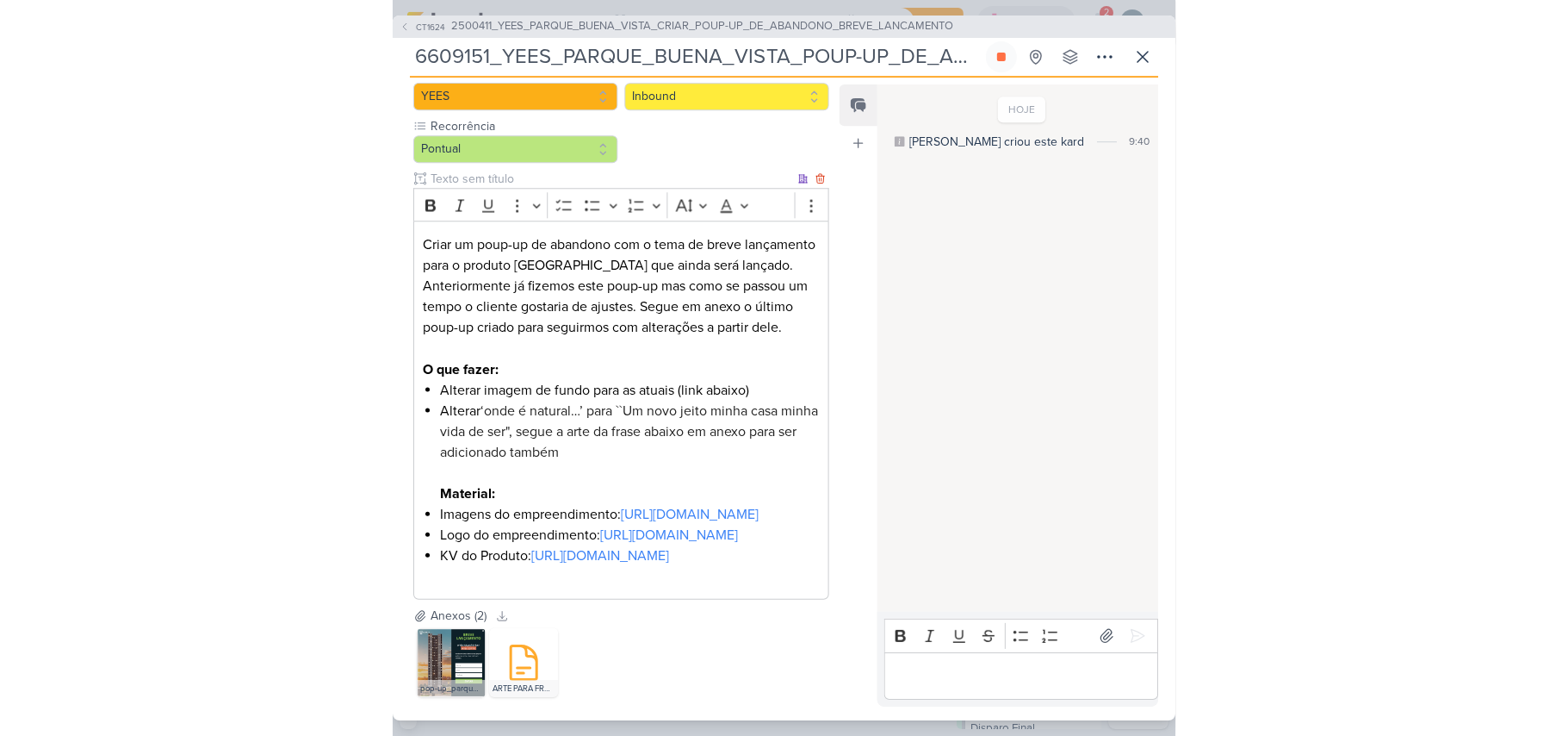
scroll to position [459, 0]
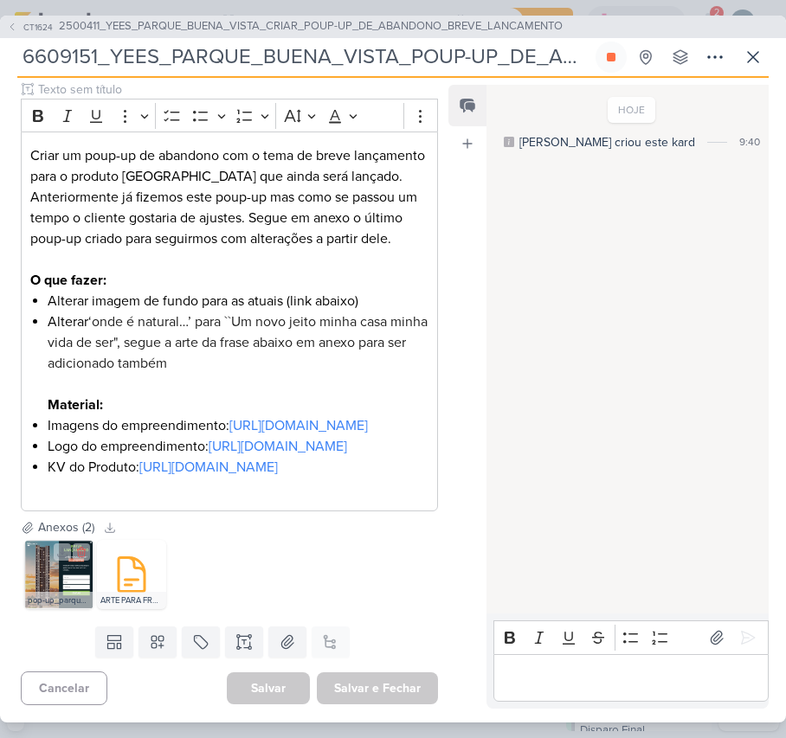
drag, startPoint x: 57, startPoint y: 576, endPoint x: 87, endPoint y: 649, distance: 78.4
click at [87, 649] on div "Responsável Mariana Amorim Nenhum contato encontrado create new contact Novo Co…" at bounding box center [222, 394] width 445 height 627
click at [56, 609] on img at bounding box center [58, 574] width 69 height 69
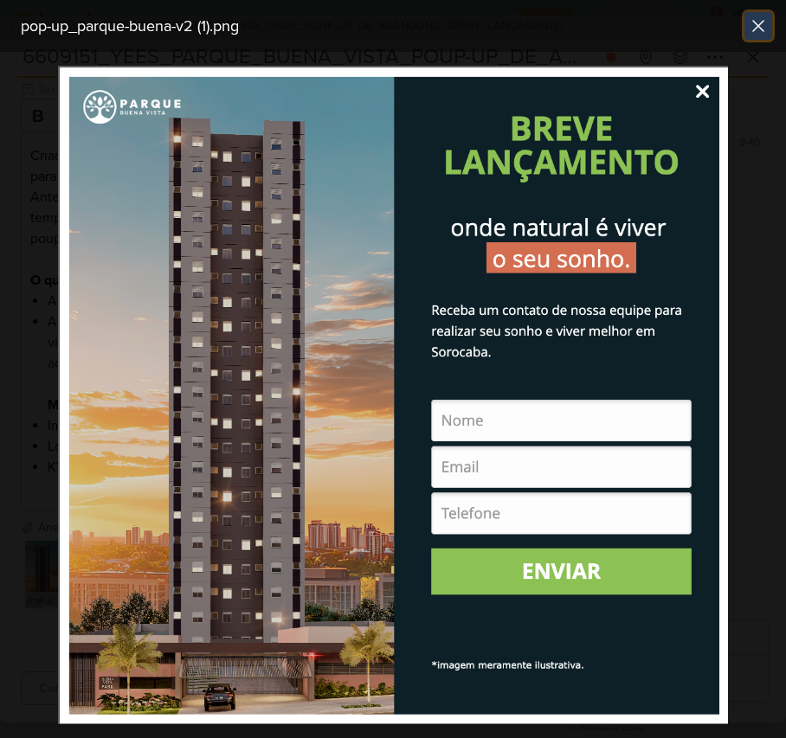
click at [756, 33] on icon at bounding box center [757, 26] width 21 height 21
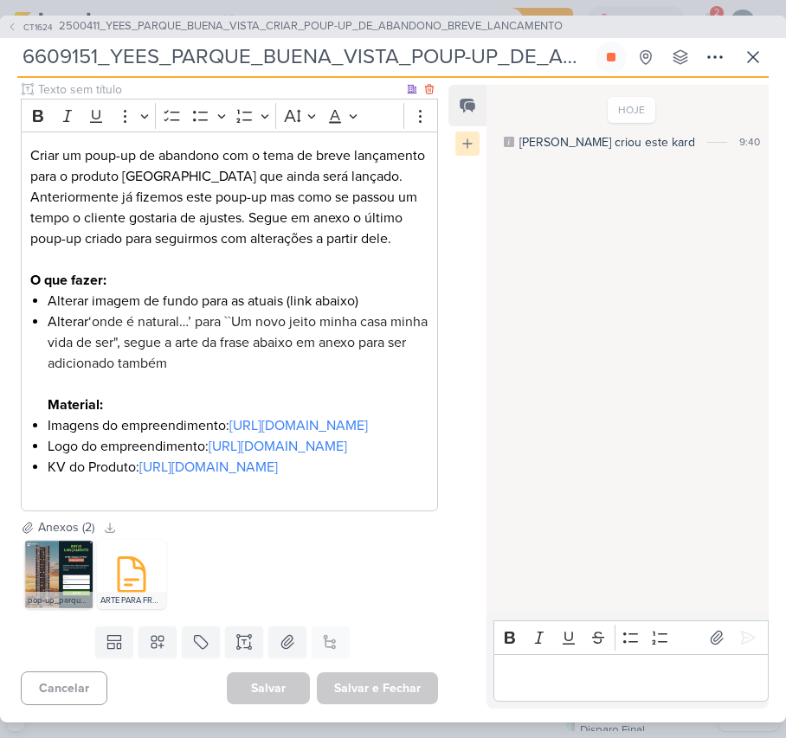
drag, startPoint x: 118, startPoint y: 405, endPoint x: 474, endPoint y: 142, distance: 443.0
click at [209, 438] on link "[URL][DOMAIN_NAME]" at bounding box center [278, 446] width 138 height 17
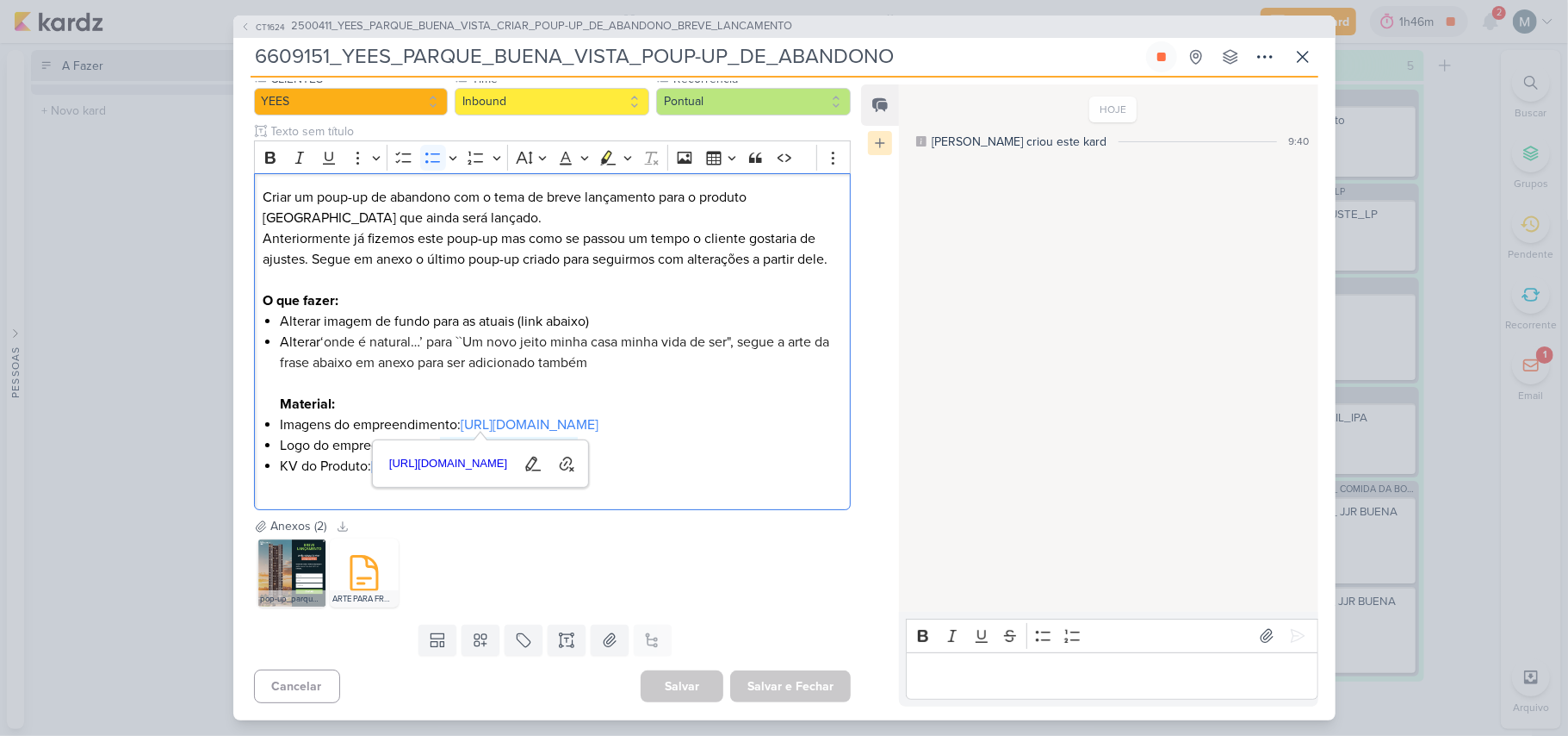
scroll to position [236, 0]
click at [776, 55] on icon at bounding box center [1303, 57] width 21 height 21
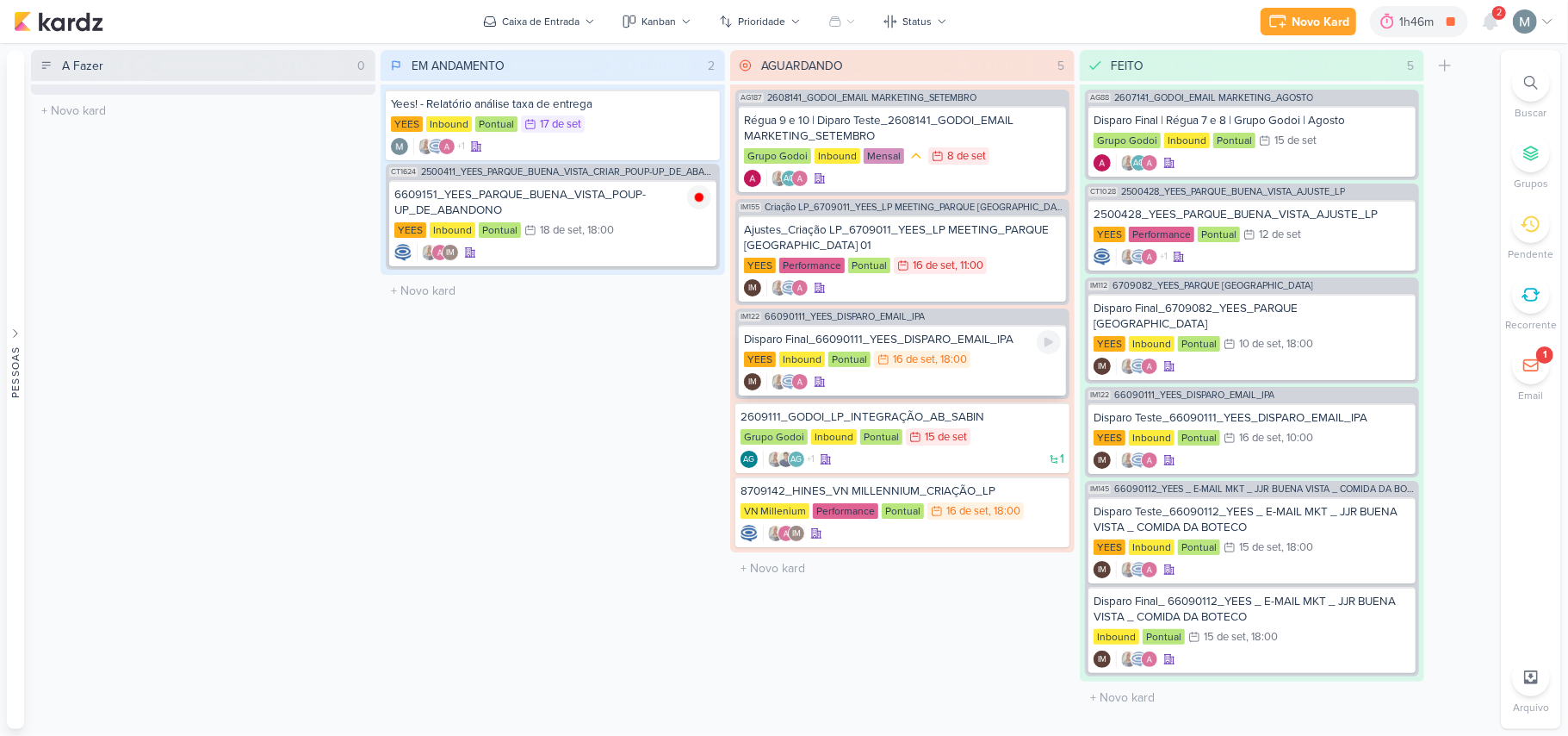
drag, startPoint x: 1019, startPoint y: 322, endPoint x: 998, endPoint y: 353, distance: 37.4
click at [776, 345] on div "IM122 66090111_YEES_DISPARO_EMAIL_IPA Disparo Final_66090111_YEES_DISPARO_EMAIL…" at bounding box center [903, 354] width 335 height 91
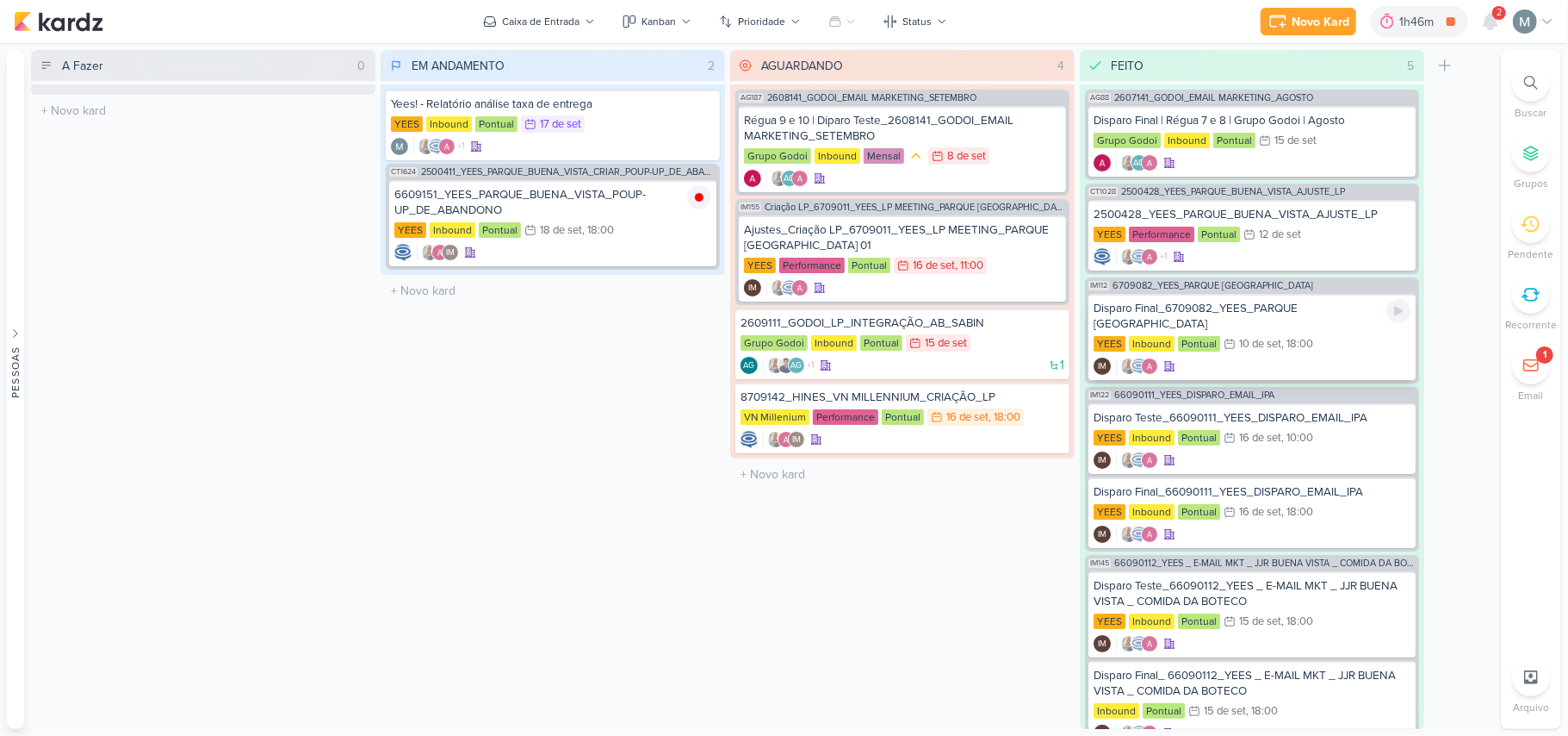
click at [776, 328] on div "Disparo Final_6709082_YEES_PARQUE [GEOGRAPHIC_DATA]" at bounding box center [1252, 316] width 317 height 31
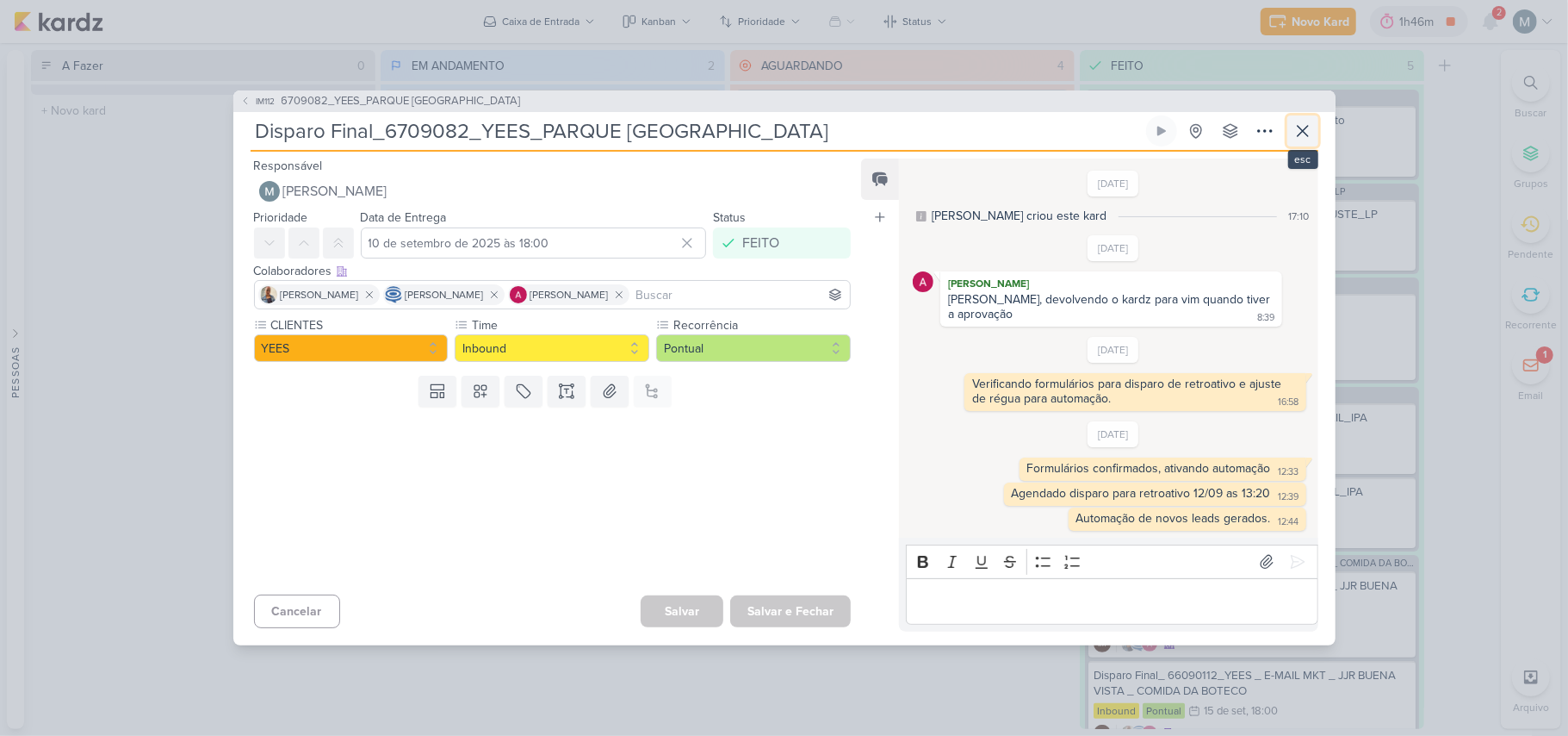
click at [776, 132] on icon at bounding box center [1303, 130] width 21 height 21
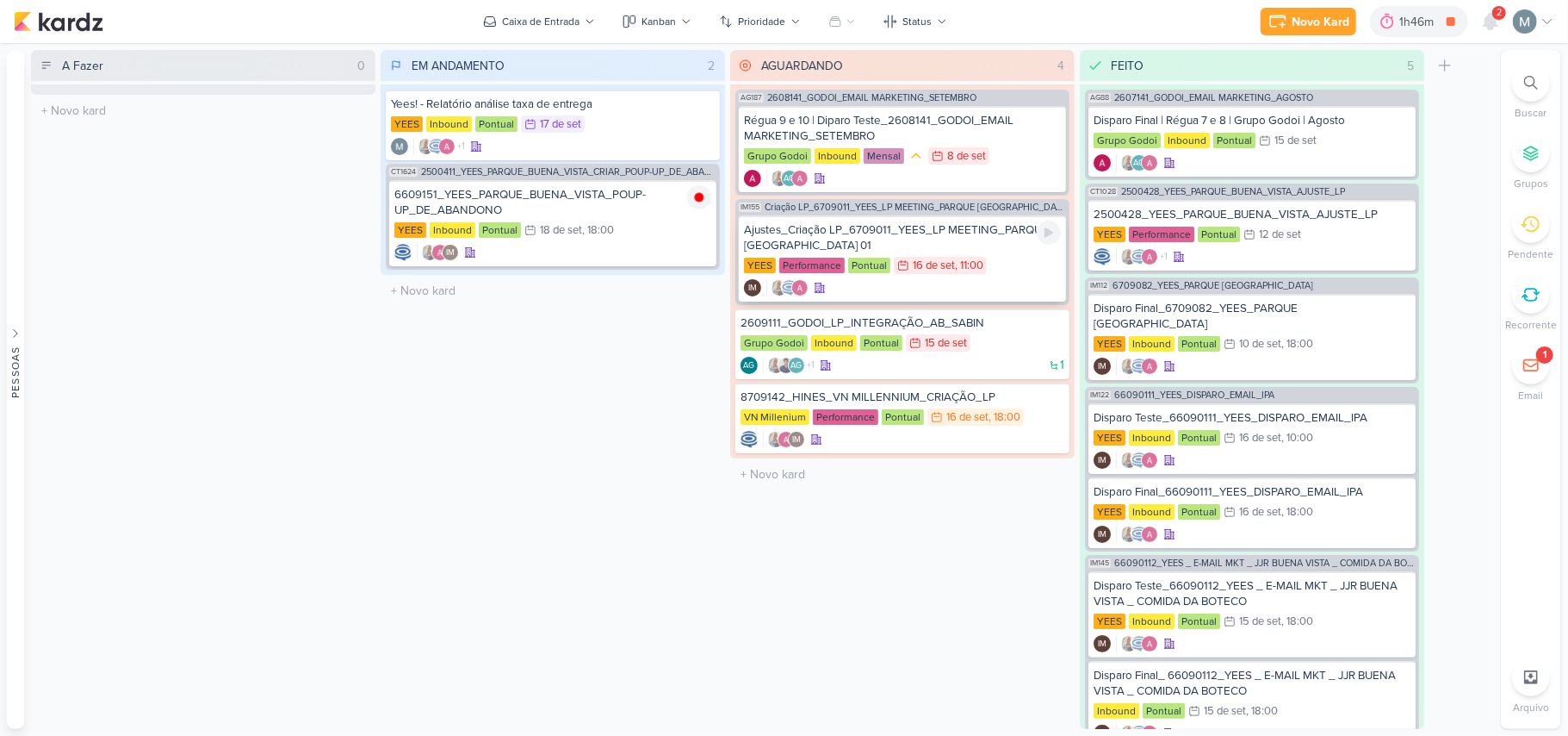
click at [776, 239] on div "Ajustes_Criação LP_6709011_YEES_LP MEETING_PARQUE [GEOGRAPHIC_DATA] 01" at bounding box center [902, 237] width 317 height 31
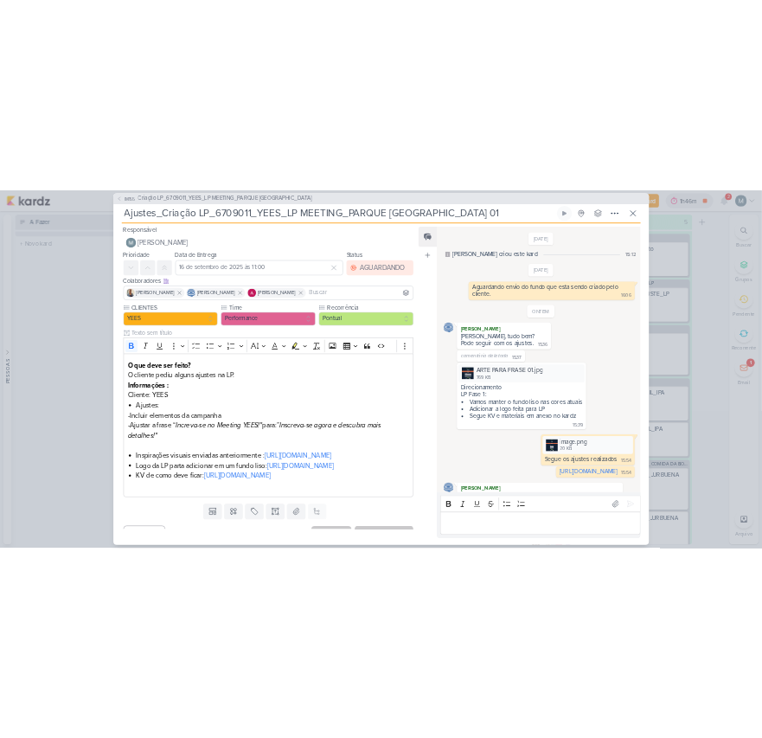
scroll to position [197, 0]
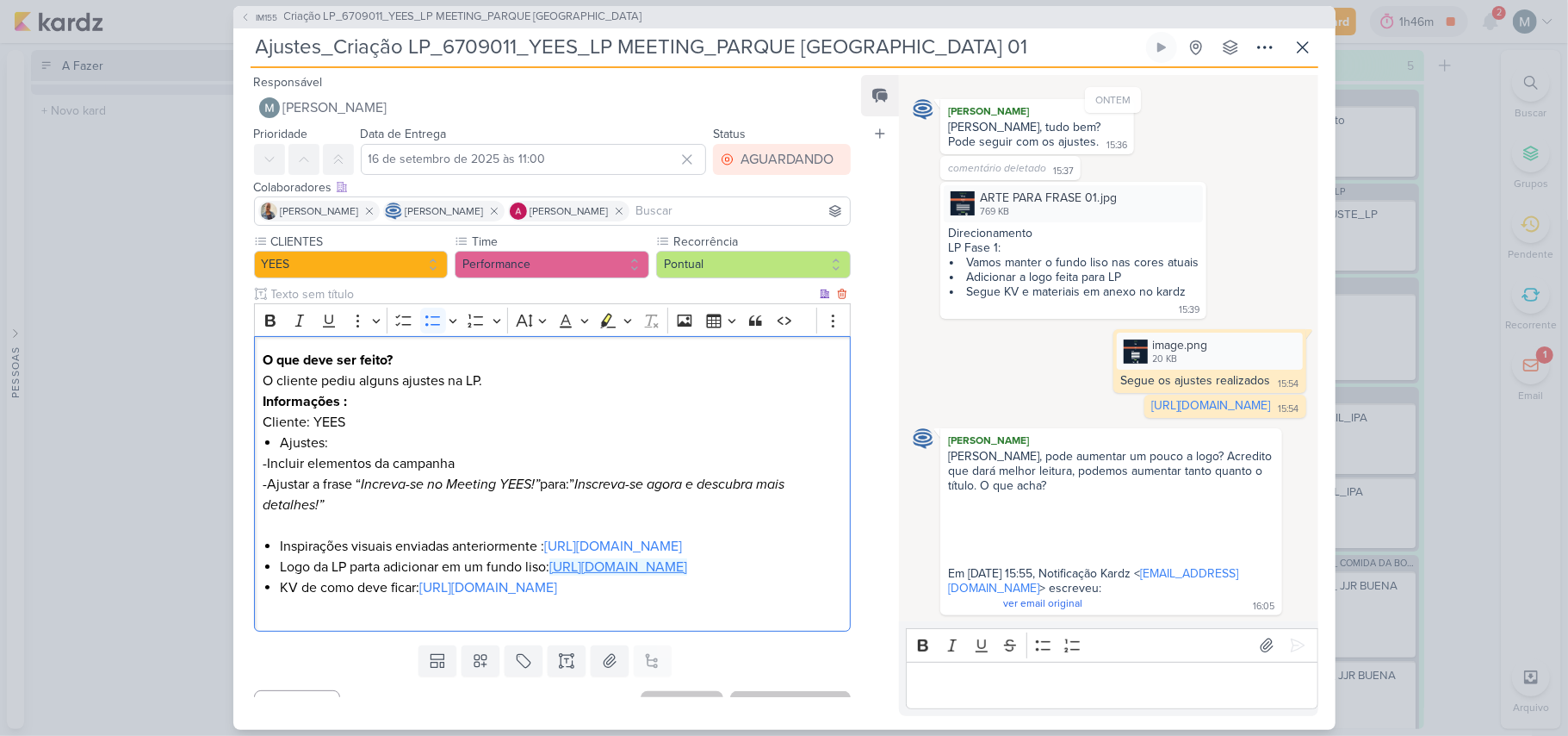
click at [550, 576] on link "https://drive.google.com/drive/folders/1a_XyjdiFxTquFA7FgSzPwiAU196UliP_" at bounding box center [618, 567] width 137 height 17
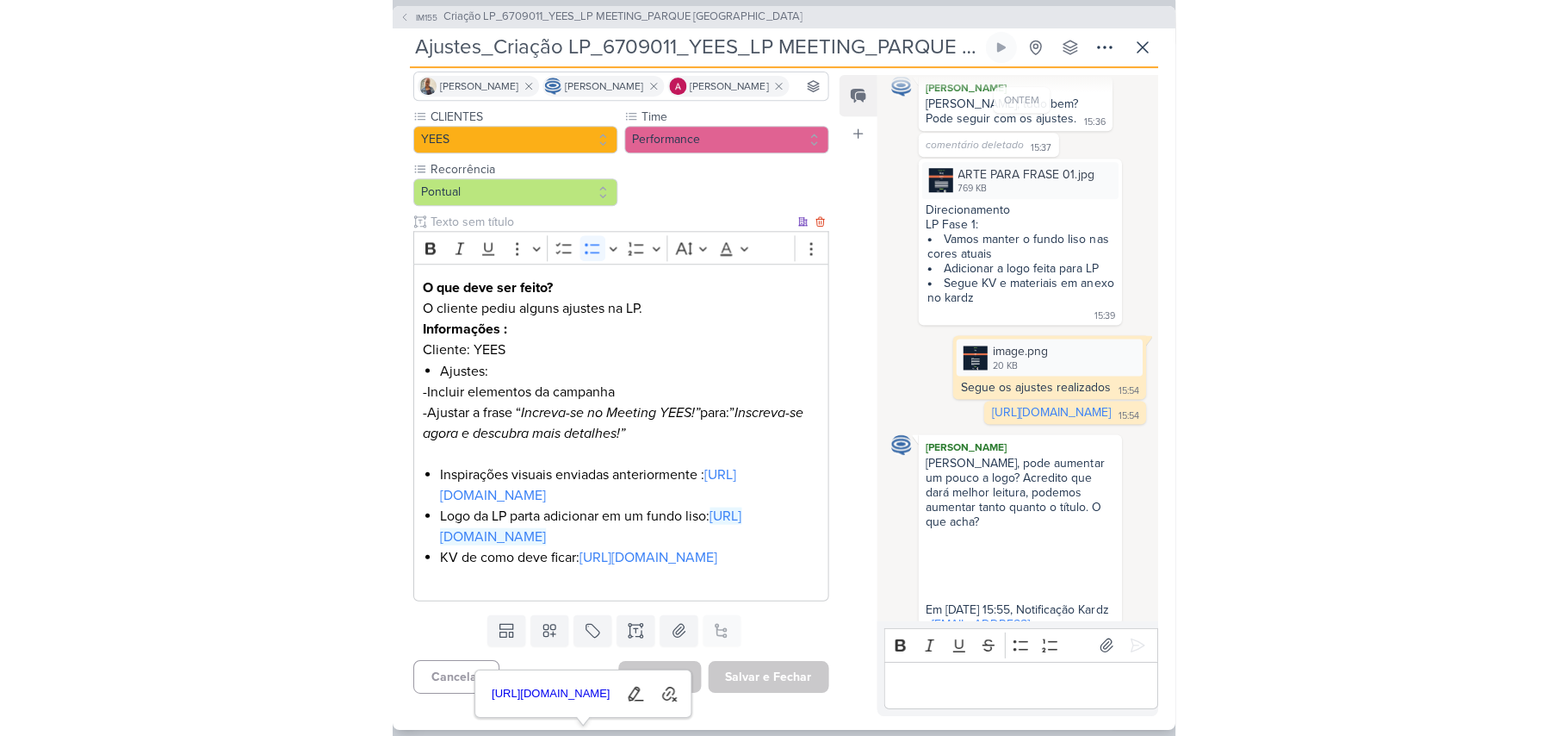
scroll to position [285, 0]
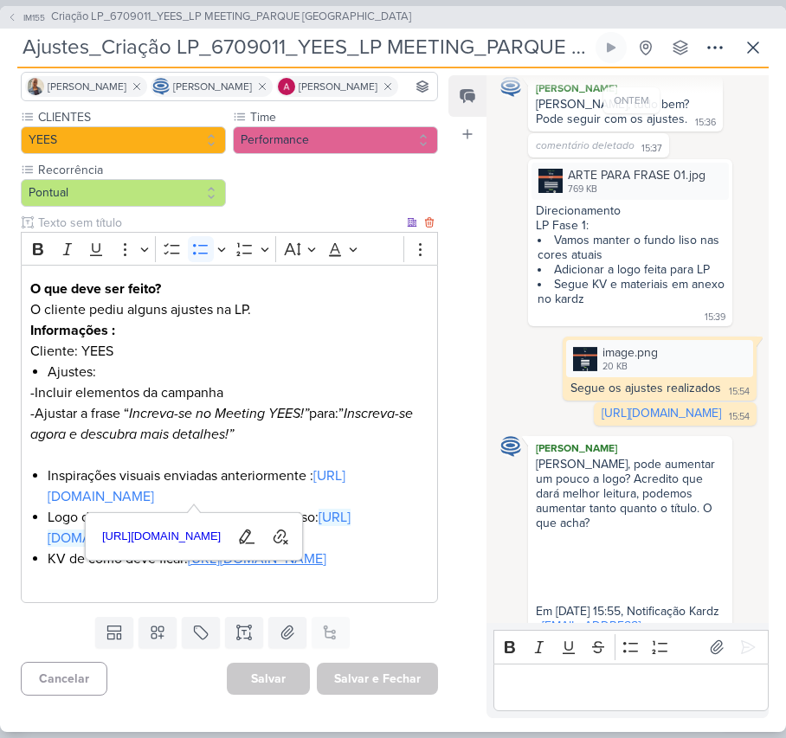
click at [188, 550] on link "https://drive.google.com/drive/folders/1zYFU8B9KfOoZ7n8SrUENFgDiat5dNLZB" at bounding box center [257, 558] width 138 height 17
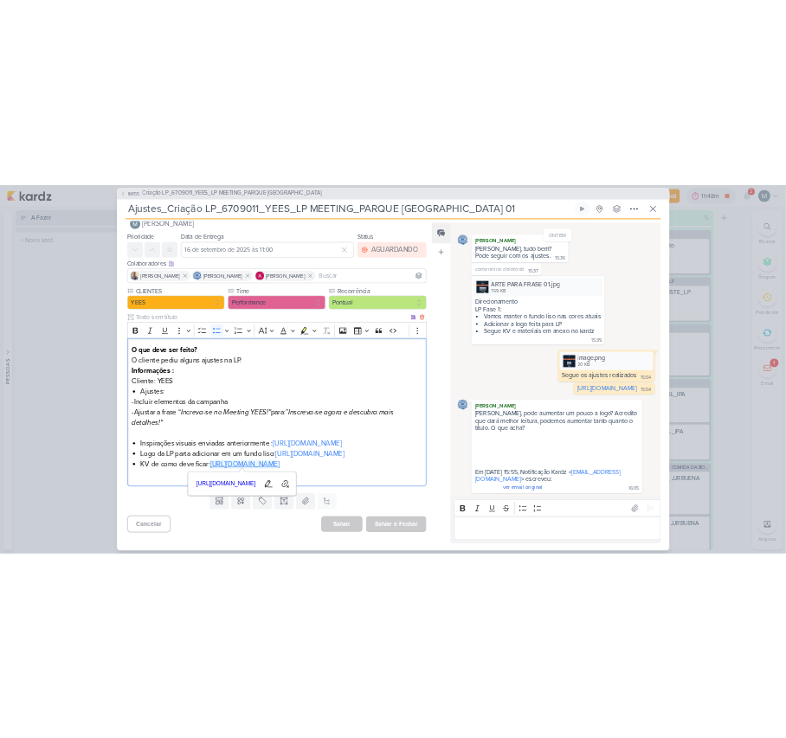
scroll to position [197, 0]
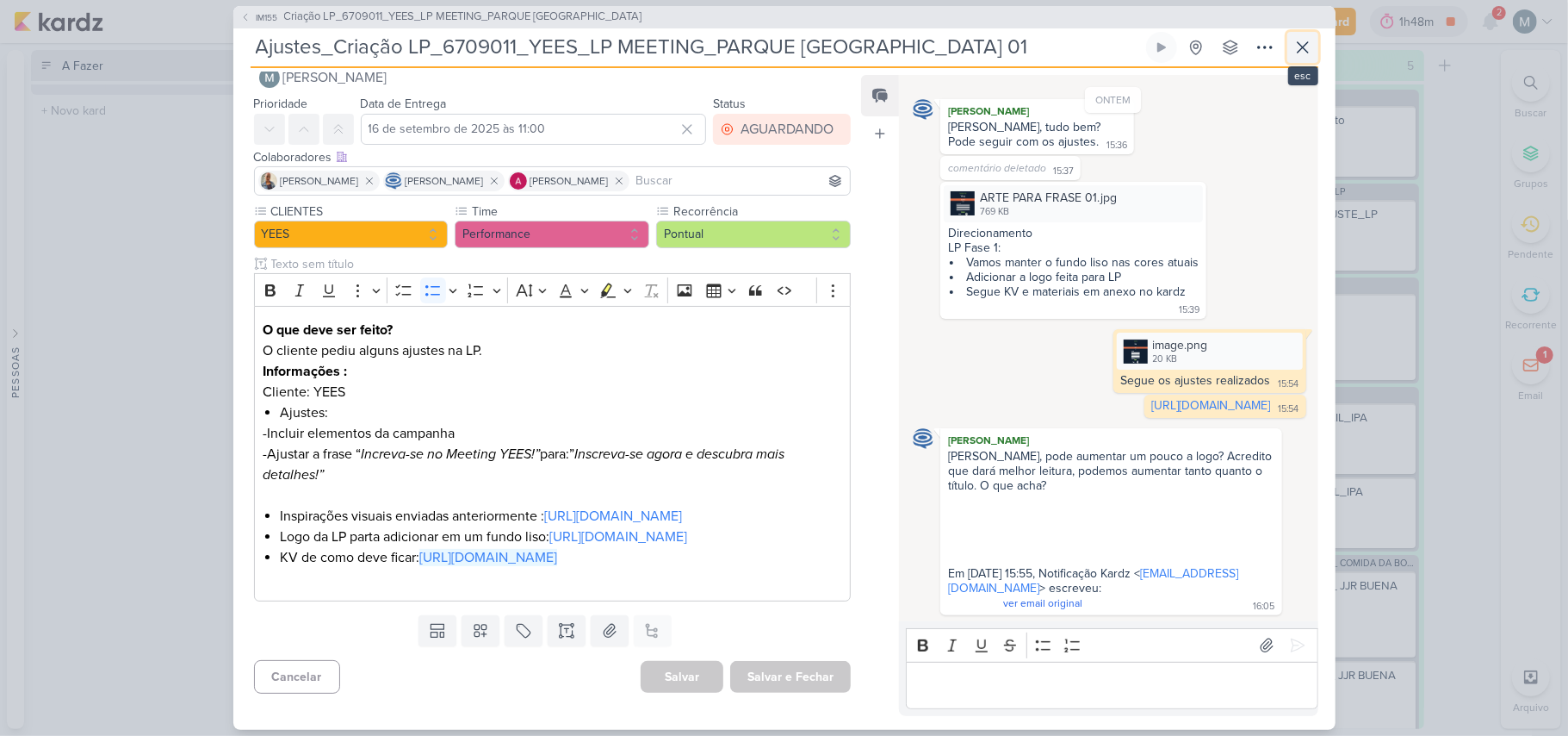
click at [776, 43] on icon at bounding box center [1303, 47] width 21 height 21
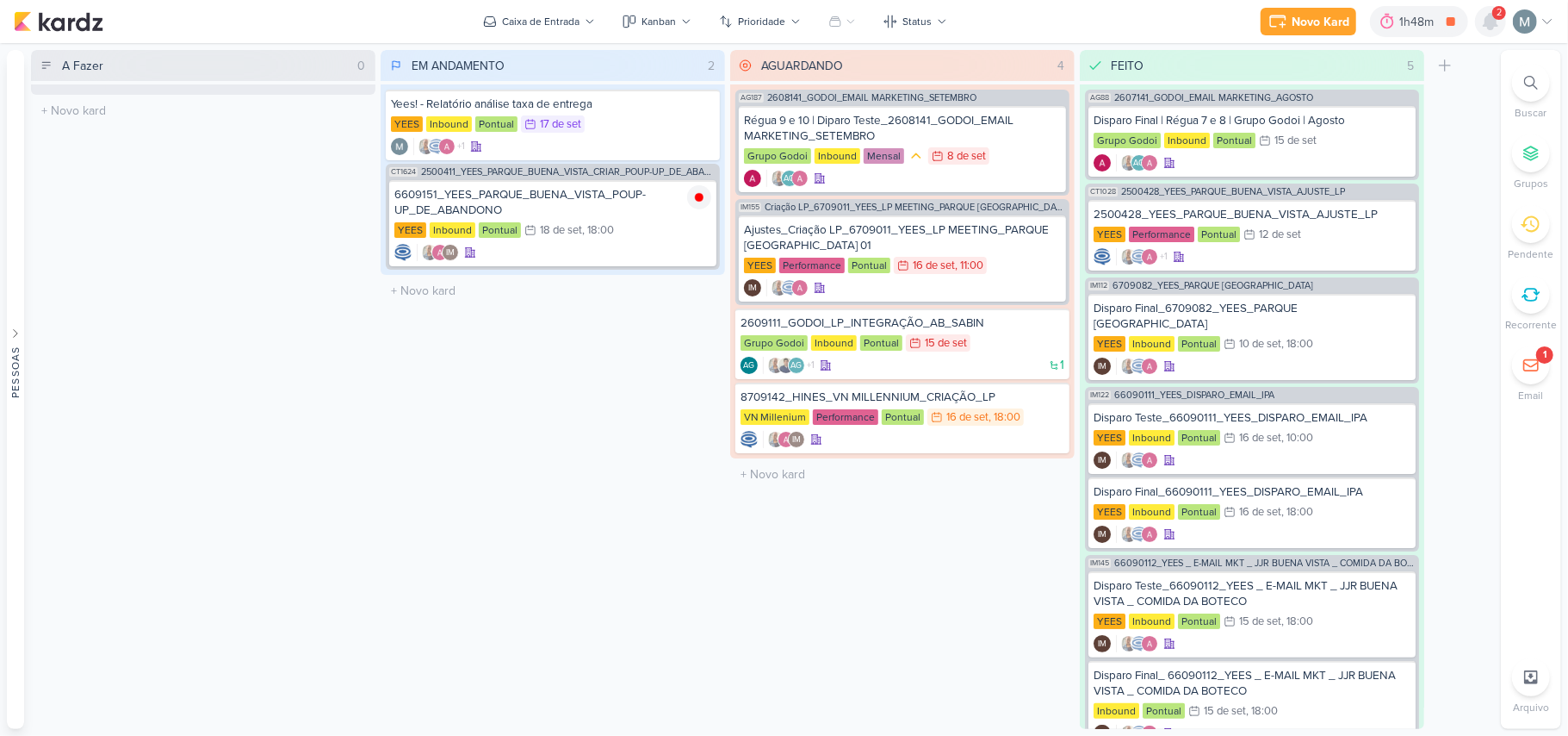
click at [776, 19] on icon at bounding box center [1491, 22] width 14 height 16
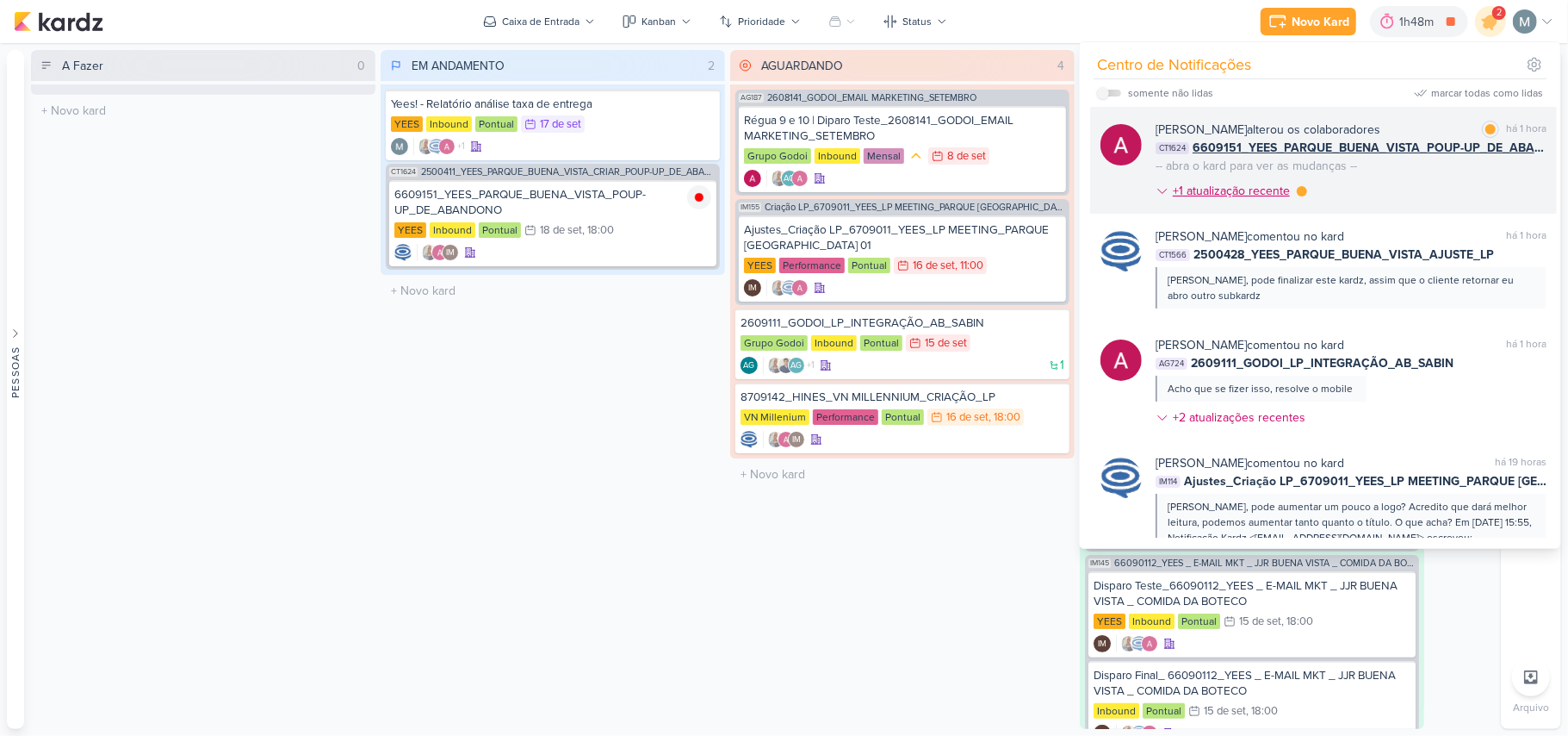
click at [776, 194] on div "+1 atualização recente" at bounding box center [1232, 191] width 120 height 18
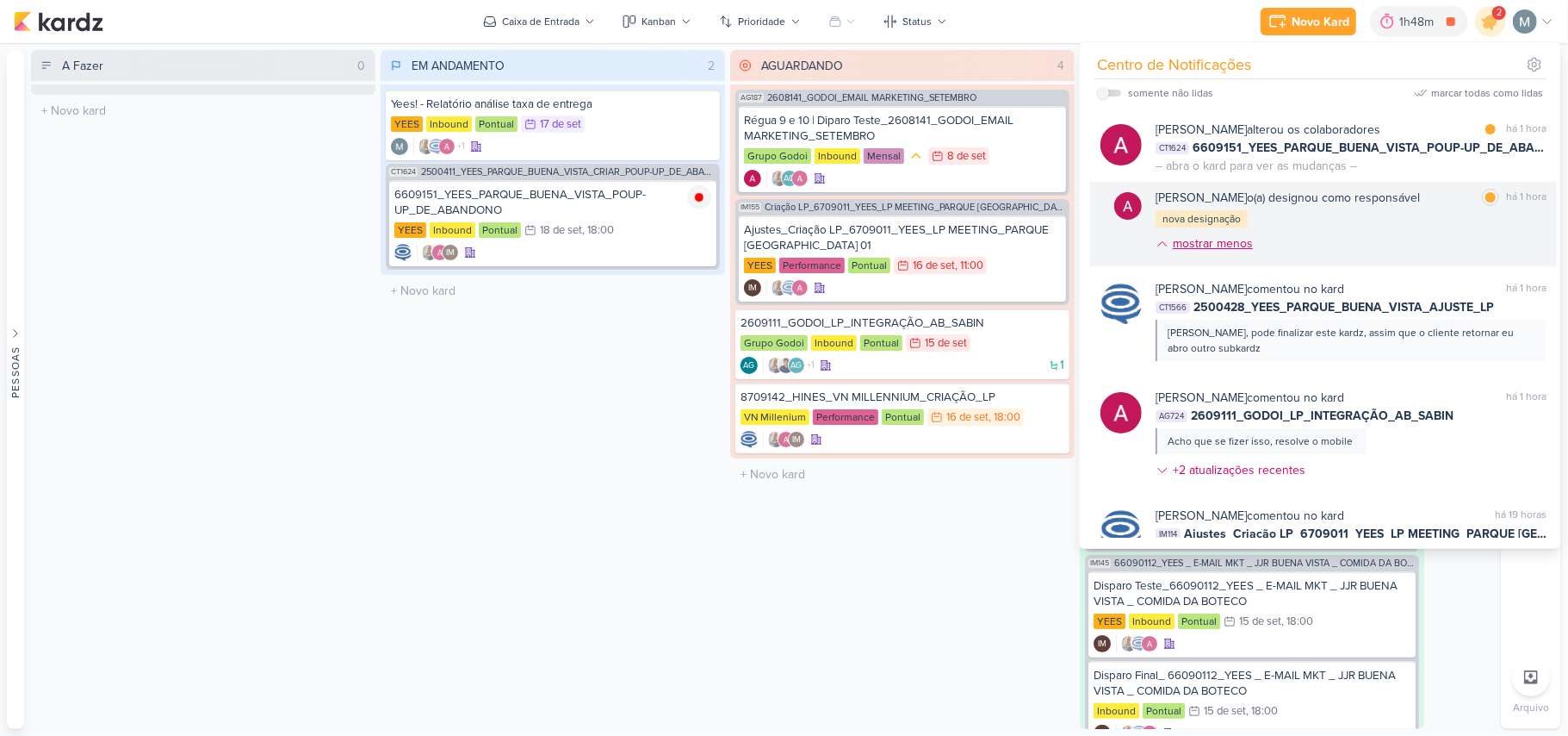
click at [776, 240] on div "mostrar menos" at bounding box center [1213, 243] width 80 height 18
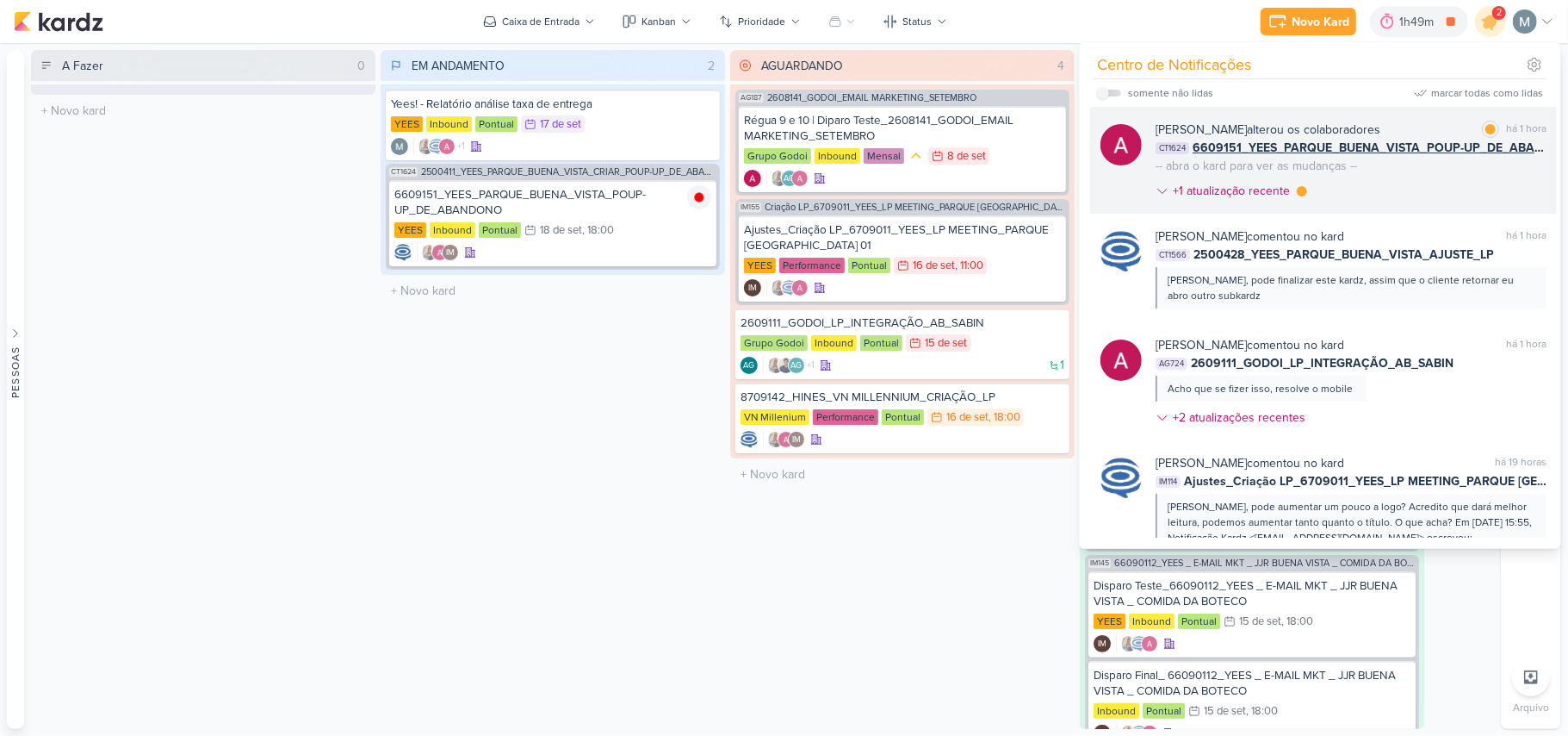
click at [776, 167] on div "Alessandra Gomes alterou os colaboradores marcar como lida há 1 hora CT1624 660…" at bounding box center [1351, 163] width 391 height 87
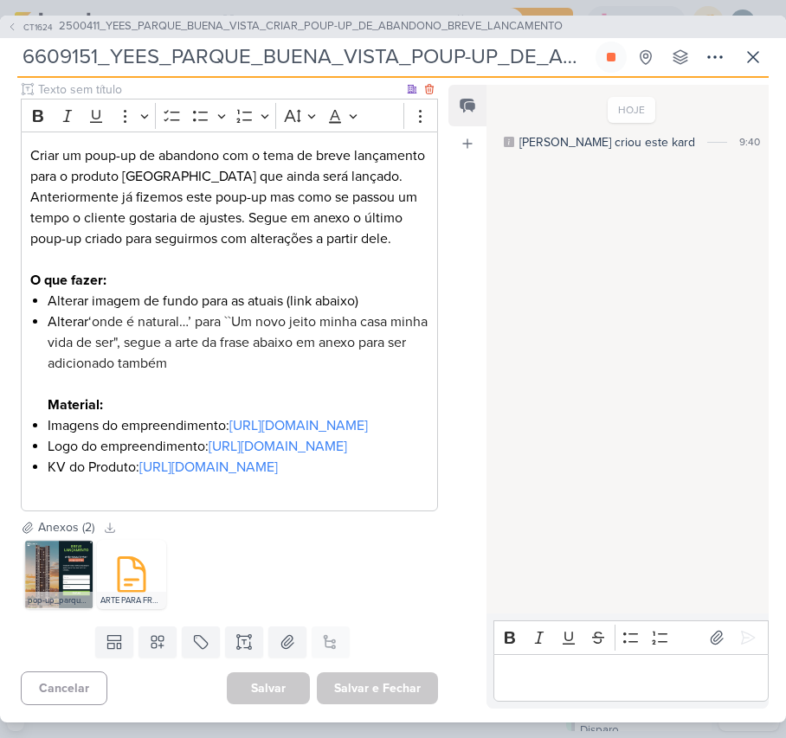
scroll to position [346, 0]
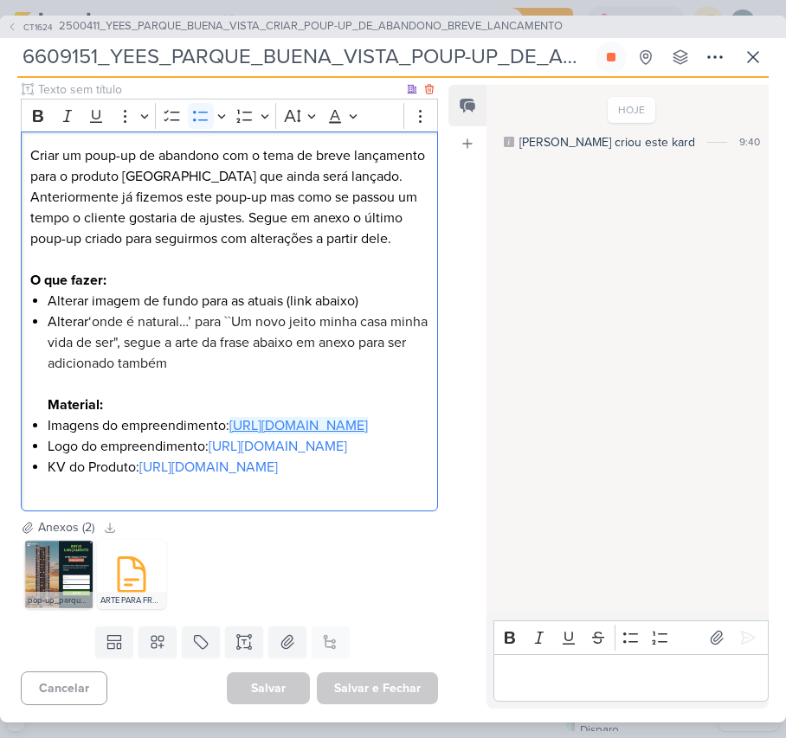
click at [229, 434] on link "[URL][DOMAIN_NAME]" at bounding box center [298, 425] width 138 height 17
click at [64, 457] on li "Logo do empreendimento: https://drive.google.com/drive/folders/1yovuVAVCX1XtPJF…" at bounding box center [238, 446] width 381 height 21
click at [209, 455] on link "[URL][DOMAIN_NAME]" at bounding box center [278, 446] width 138 height 17
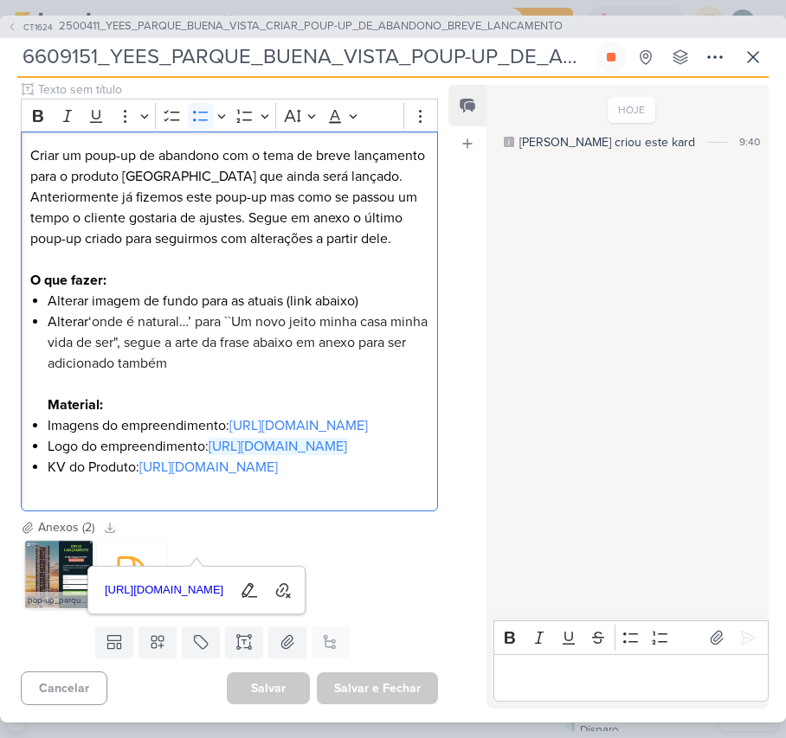
click at [233, 518] on div "CLIENTES YEES Time" at bounding box center [222, 246] width 445 height 543
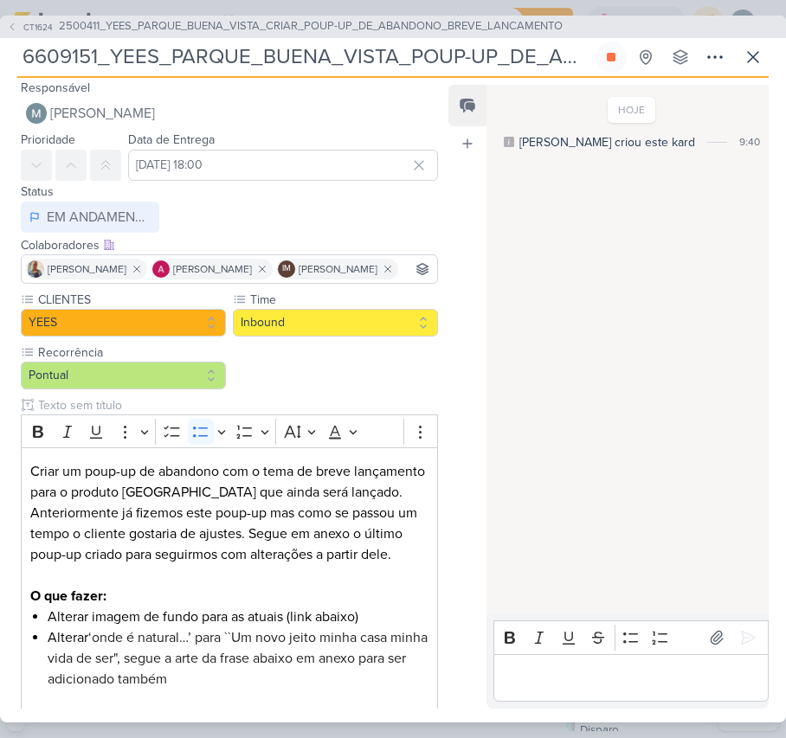
scroll to position [0, 0]
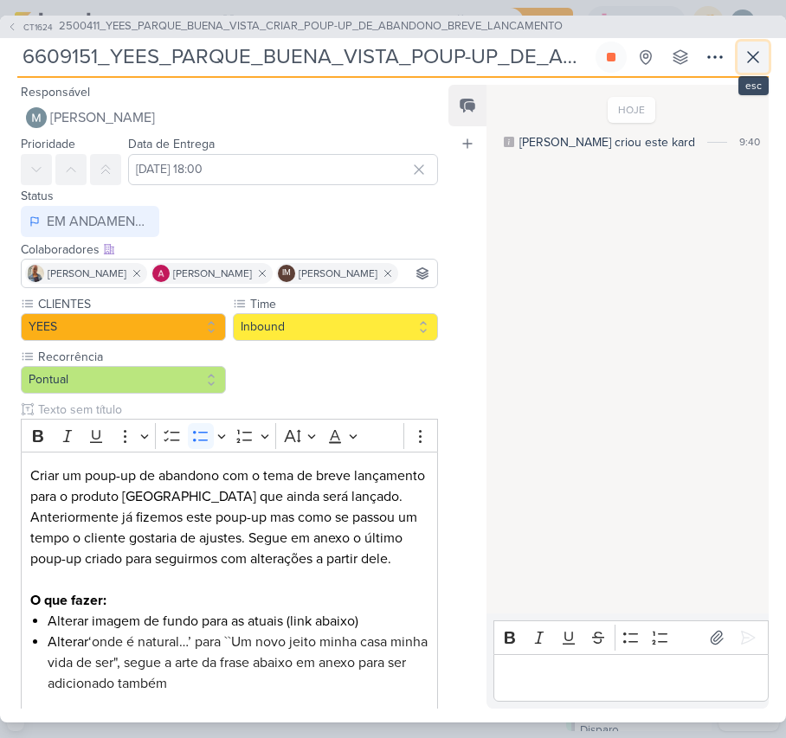
click at [744, 55] on icon at bounding box center [752, 57] width 21 height 21
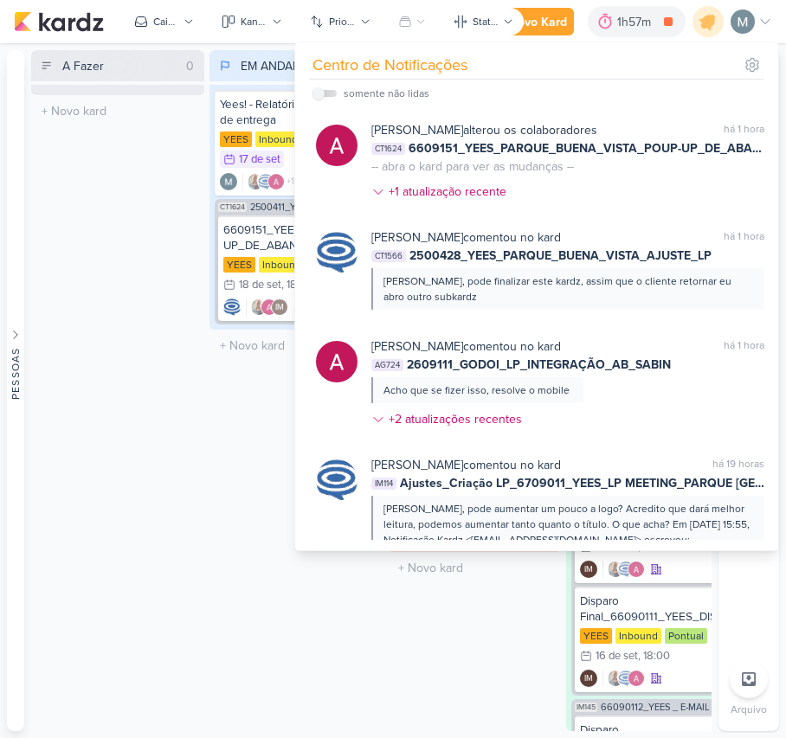
click at [423, 628] on div "AGUARDANDO 4 Mover Para Esquerda Mover Para Direita Deletar AG187 2608141_GODOI…" at bounding box center [474, 390] width 173 height 681
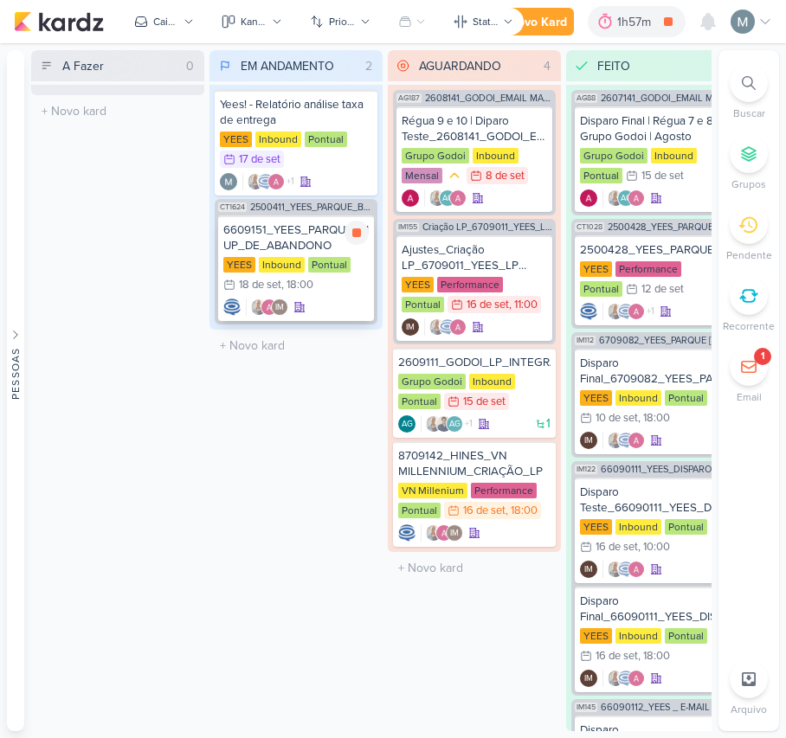
click at [287, 249] on div "6609151_YEES_PARQUE_BUENA_VISTA_POUP-UP_DE_ABANDONO" at bounding box center [295, 237] width 145 height 31
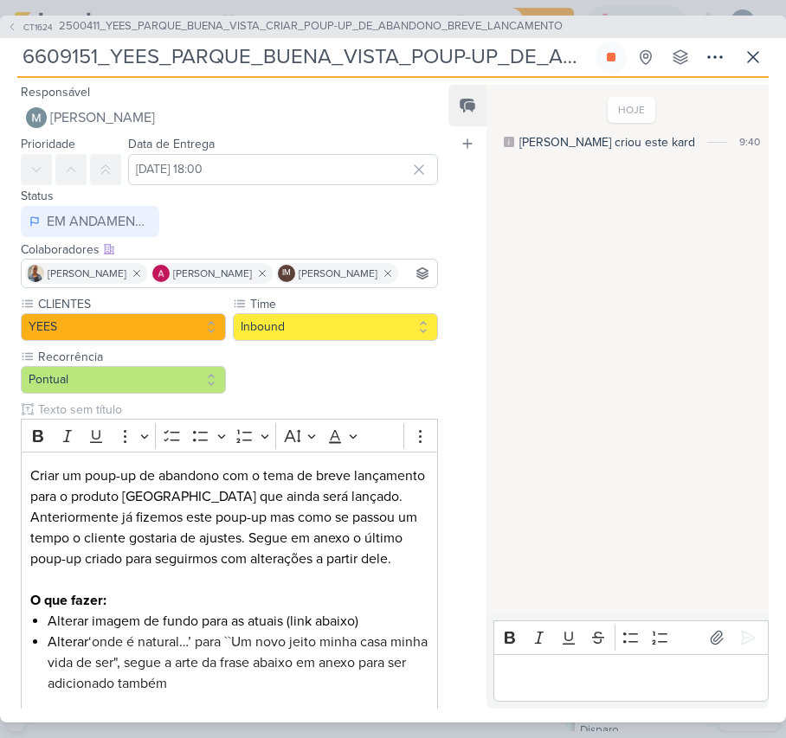
click at [677, 687] on p "Editor editing area: main" at bounding box center [630, 677] width 257 height 21
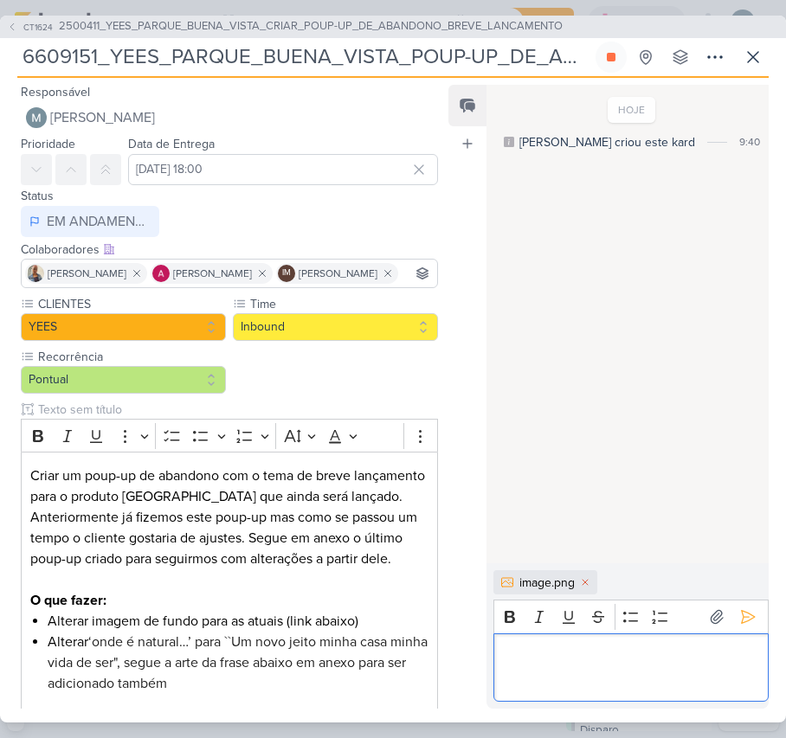
click at [607, 648] on p "Editor editing area: main" at bounding box center [630, 656] width 257 height 21
drag, startPoint x: 561, startPoint y: 647, endPoint x: 620, endPoint y: 671, distance: 63.6
click at [554, 675] on p "Editor editing area: main" at bounding box center [630, 677] width 257 height 21
click at [714, 659] on p "Segue a previa para aprovação." at bounding box center [630, 656] width 257 height 21
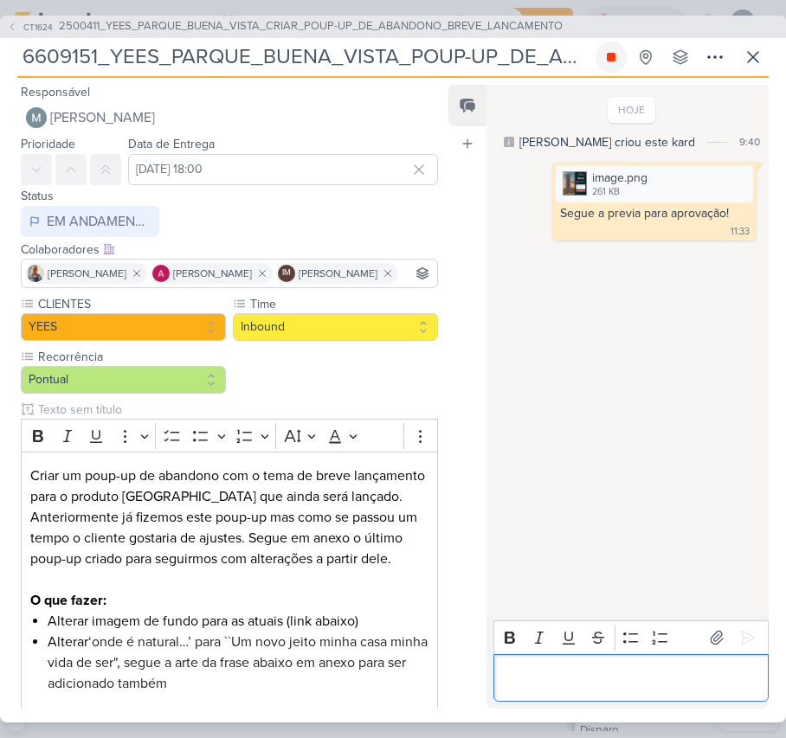
click at [623, 61] on button at bounding box center [610, 57] width 31 height 31
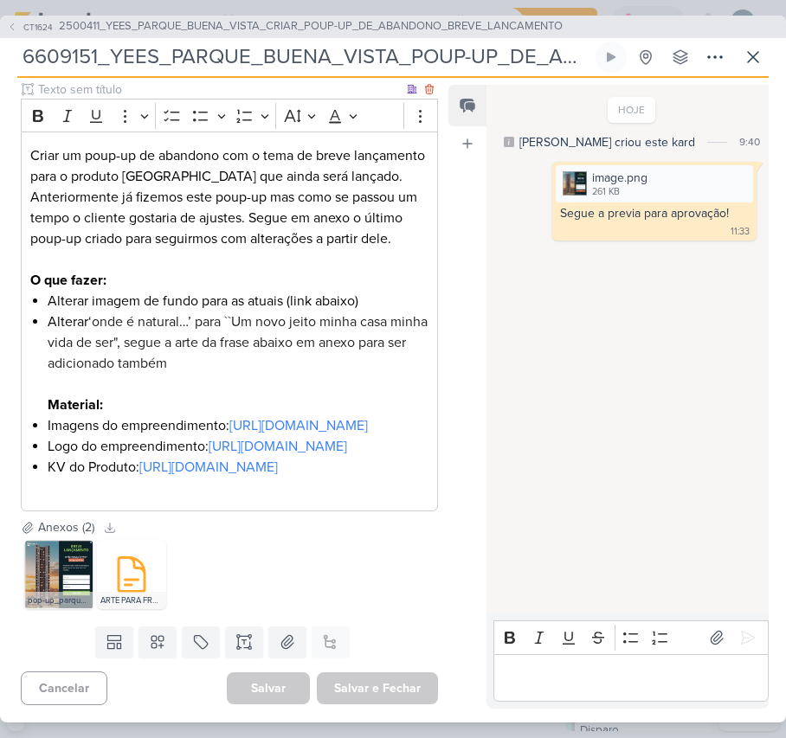
scroll to position [491, 0]
click at [753, 66] on icon at bounding box center [752, 57] width 21 height 21
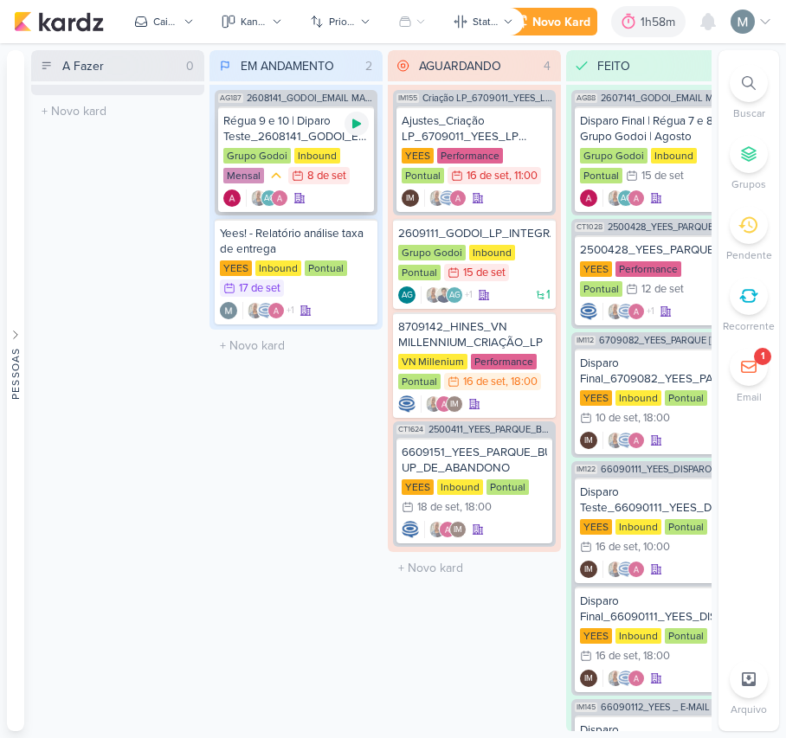
click at [361, 121] on icon at bounding box center [357, 124] width 14 height 14
